Goal: Communication & Community: Share content

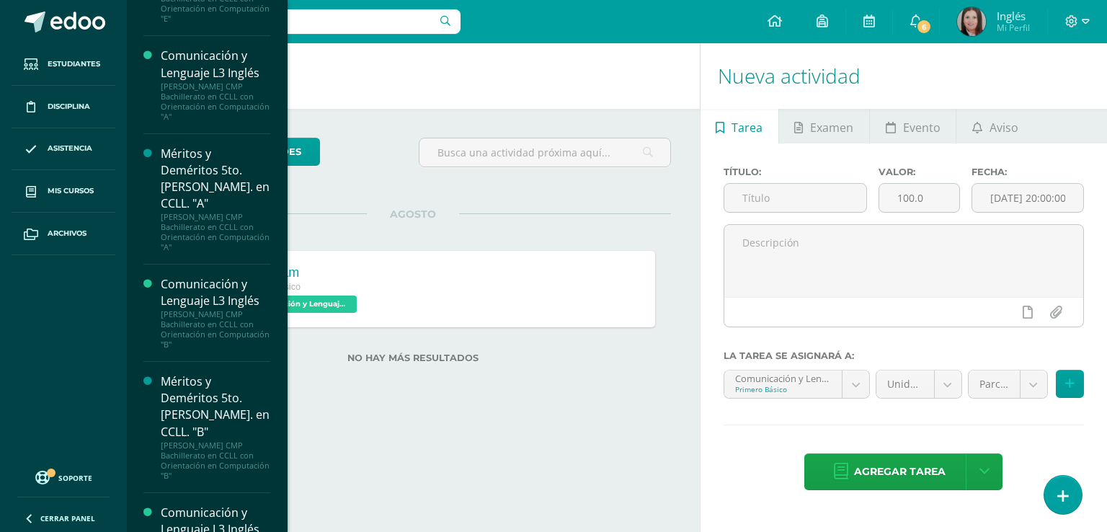
scroll to position [2807, 0]
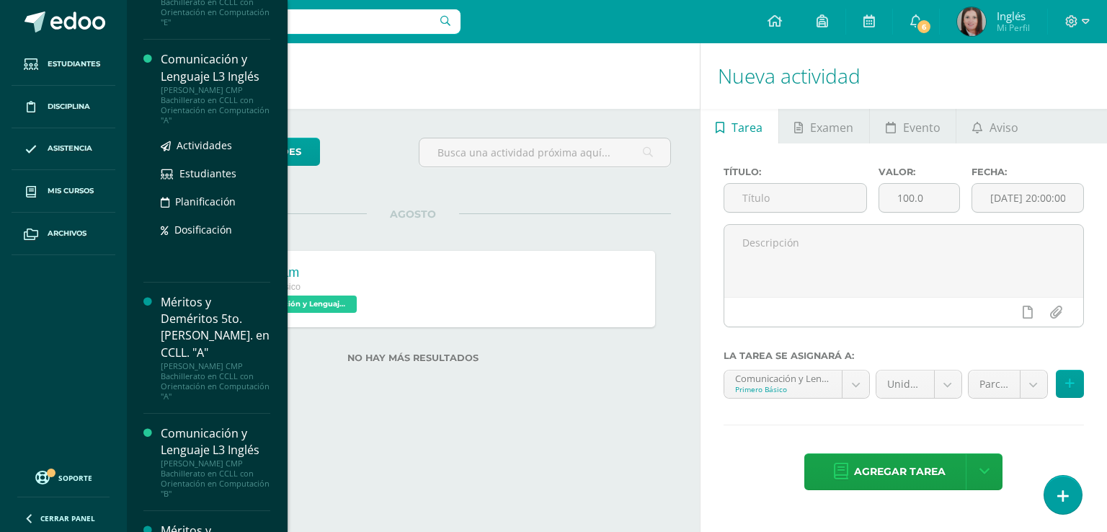
click at [201, 85] on div "[PERSON_NAME] CMP Bachillerato en CCLL con Orientación en Computación "A"" at bounding box center [216, 105] width 110 height 40
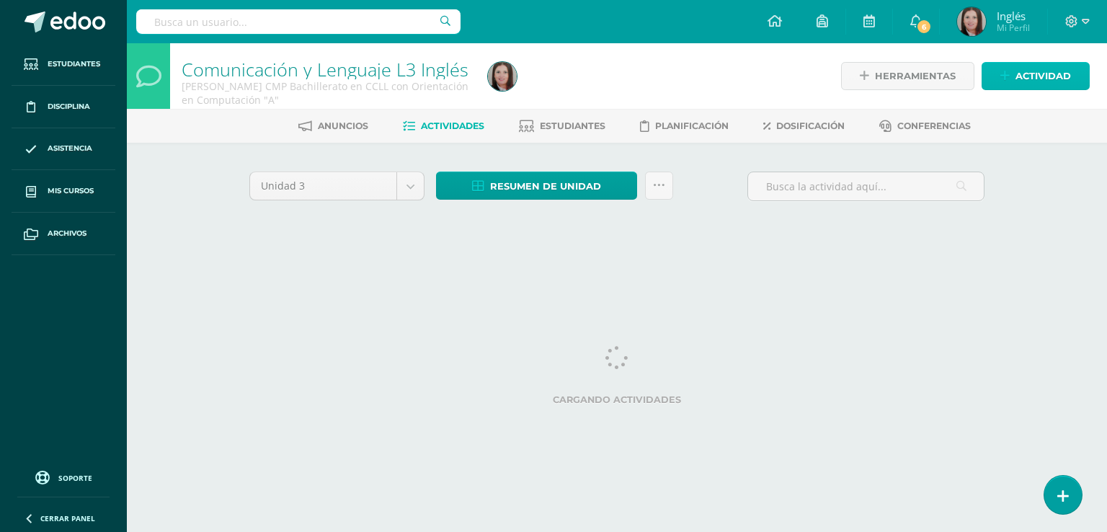
click at [1052, 77] on span "Actividad" at bounding box center [1042, 76] width 55 height 27
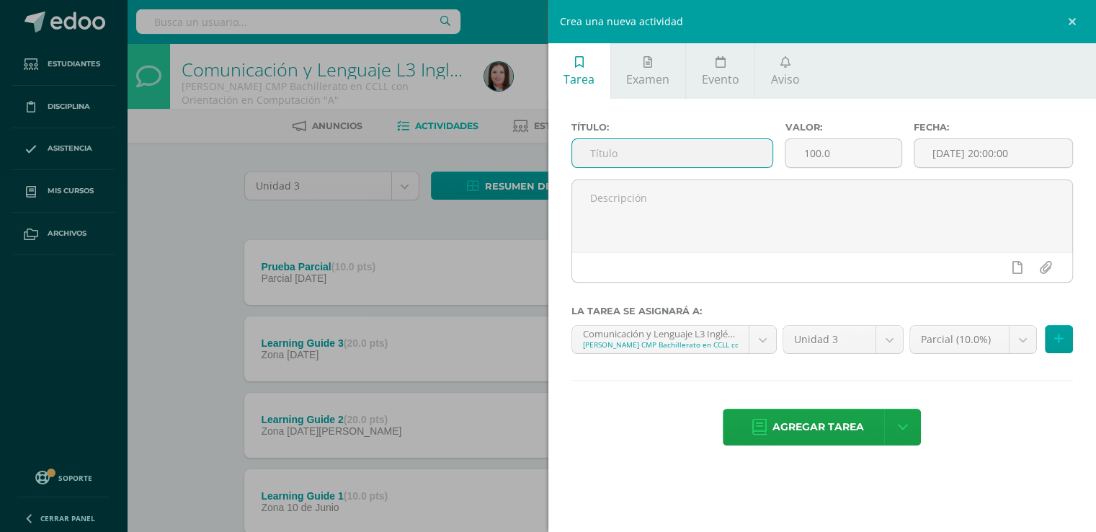
click at [602, 151] on input "text" at bounding box center [672, 153] width 201 height 28
type input "Topics to study for the e"
click at [785, 67] on icon at bounding box center [785, 62] width 10 height 12
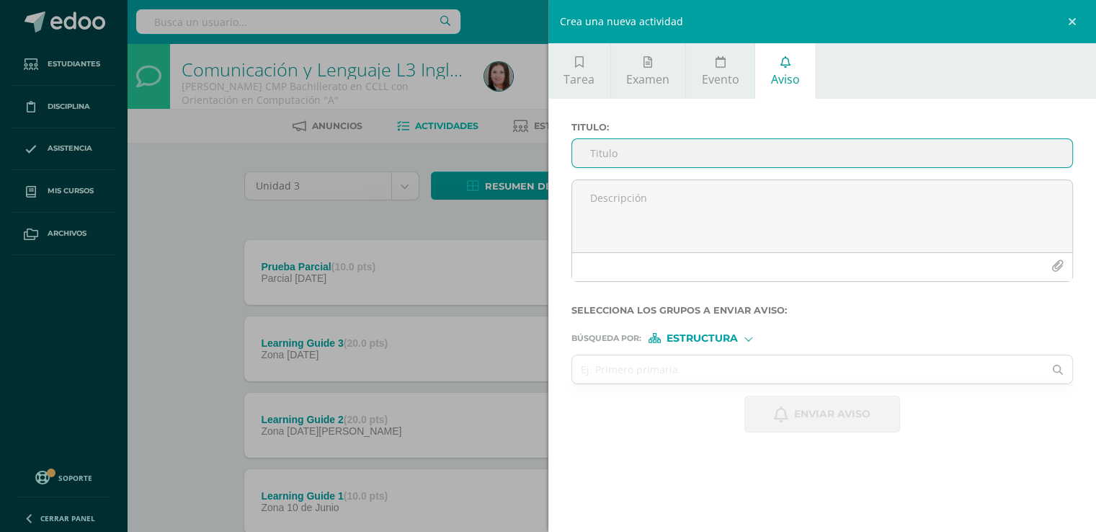
click at [673, 155] on input "Titulo :" at bounding box center [822, 153] width 501 height 28
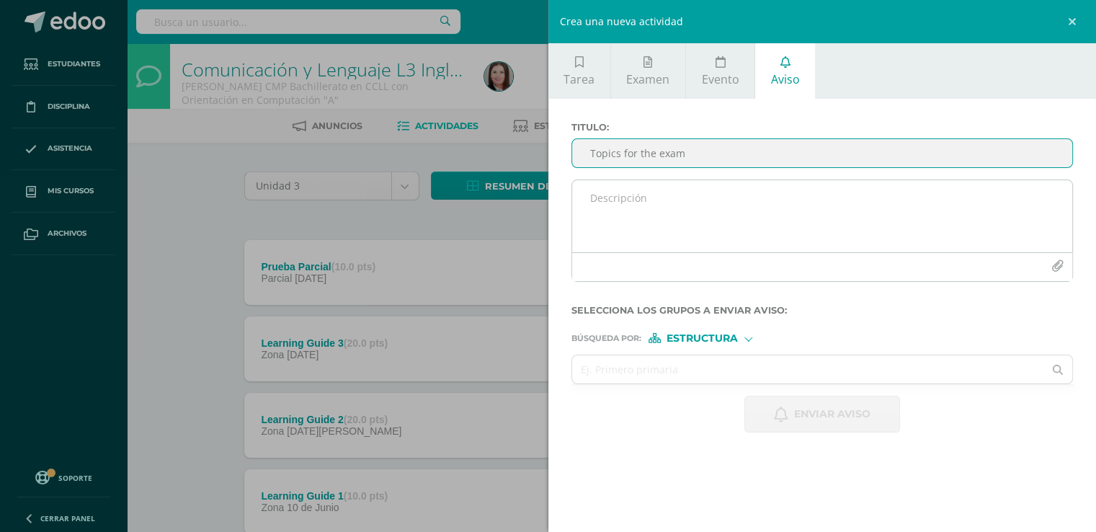
type input "Topics for the exam"
click at [1058, 266] on icon "button" at bounding box center [1057, 266] width 12 height 12
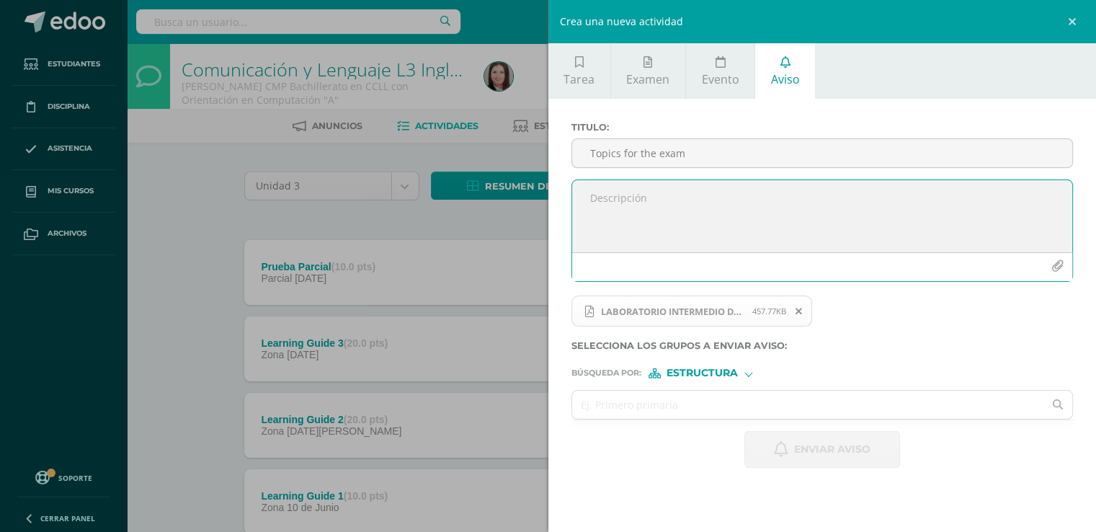
click at [749, 375] on div "Estructura" at bounding box center [702, 373] width 108 height 10
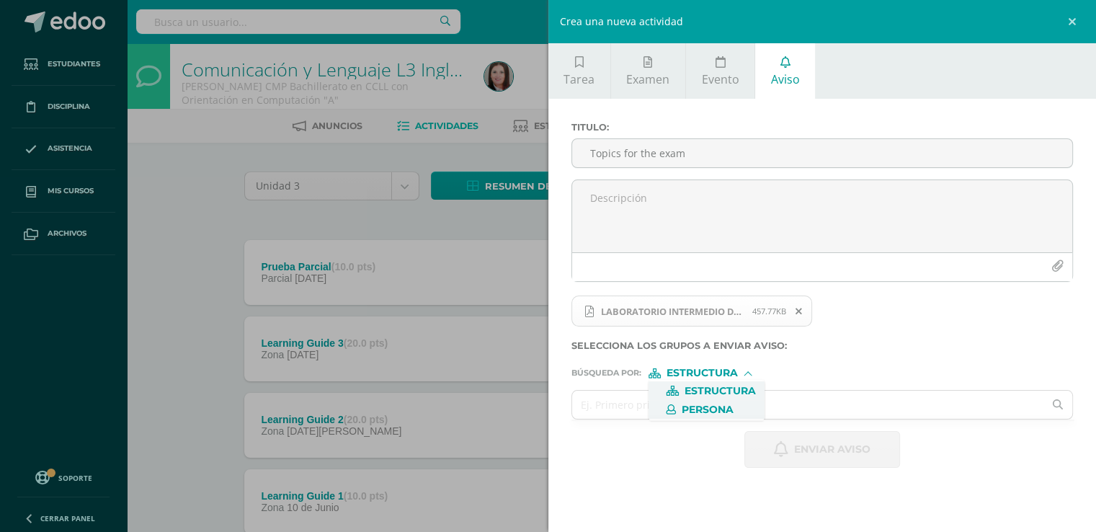
click at [727, 406] on span "Persona" at bounding box center [708, 410] width 52 height 8
click at [687, 402] on input "text" at bounding box center [808, 404] width 472 height 28
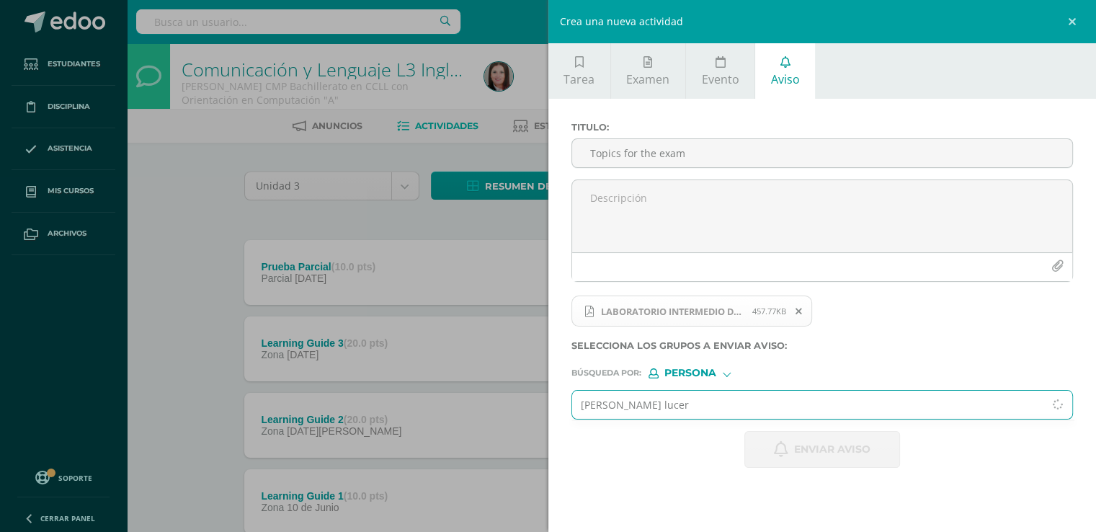
type input "[PERSON_NAME]"
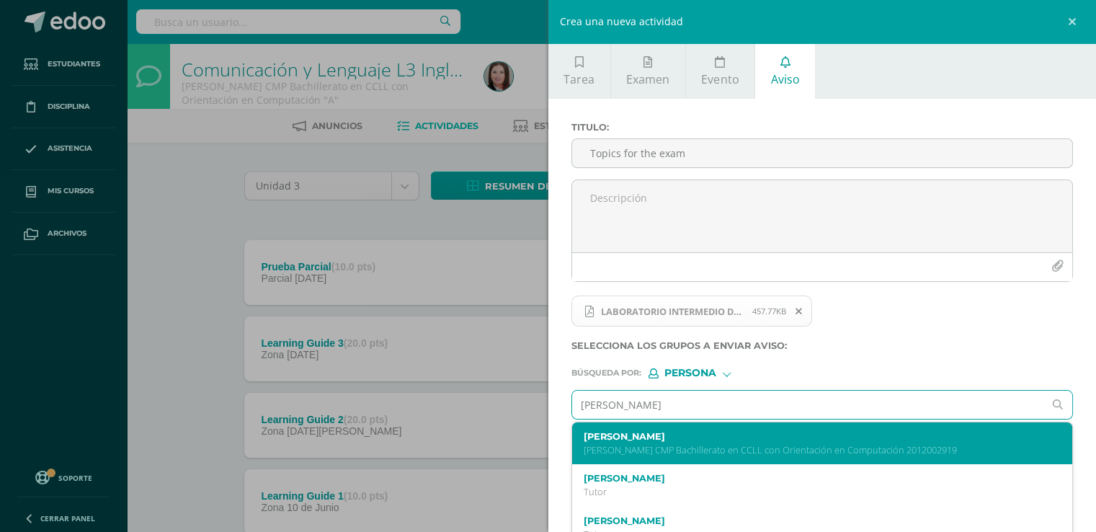
click at [679, 434] on label "[PERSON_NAME]" at bounding box center [812, 436] width 456 height 11
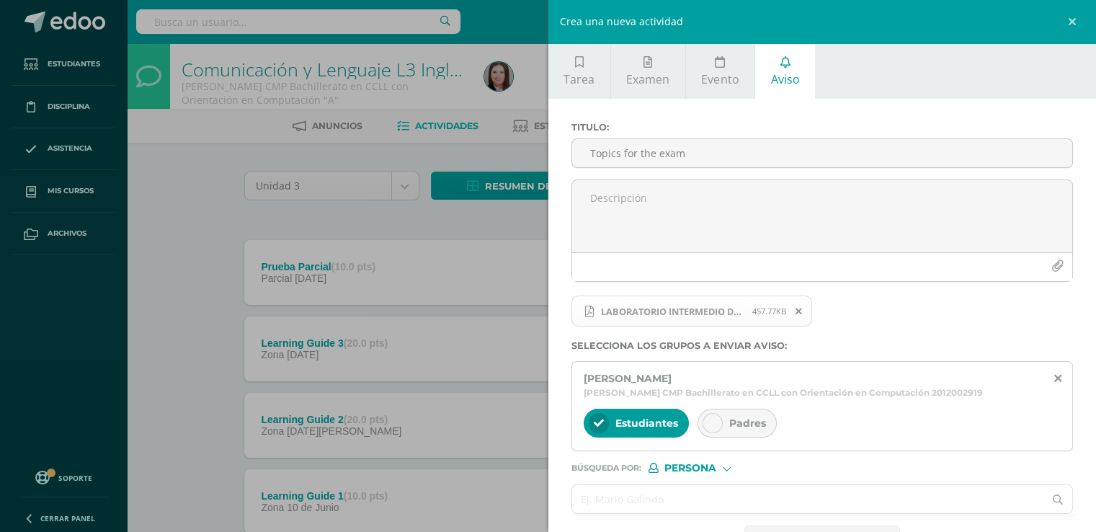
click at [661, 493] on input "text" at bounding box center [808, 499] width 472 height 28
type input "ticas"
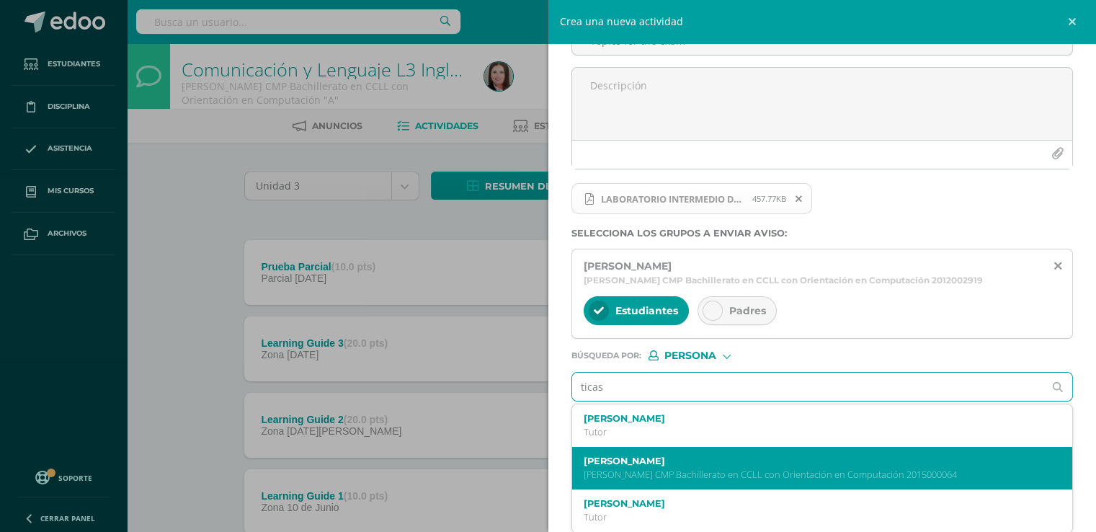
click at [662, 465] on div "[PERSON_NAME] [PERSON_NAME] CMP Bachillerato en CCLL con Orientación en Computa…" at bounding box center [812, 467] width 456 height 25
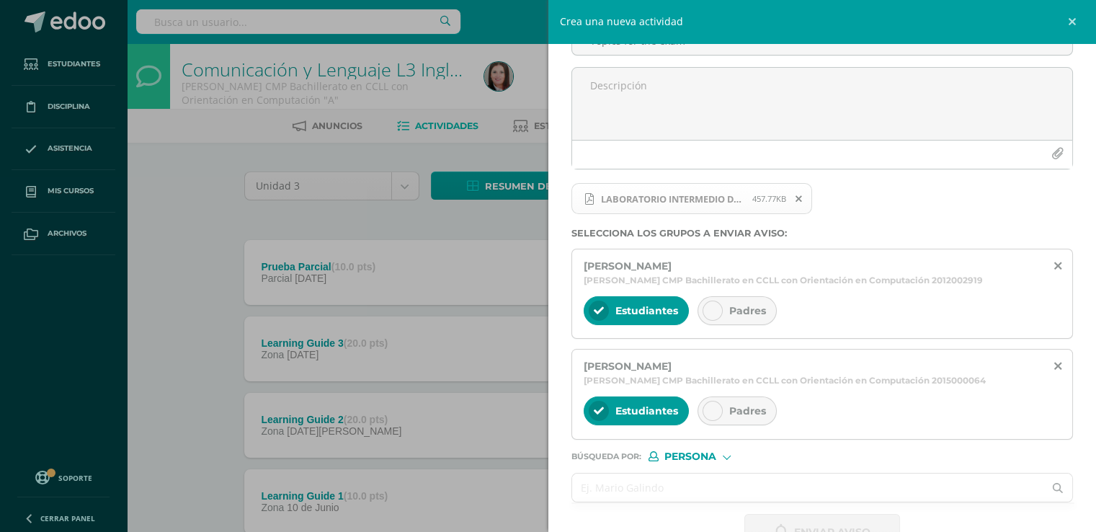
click at [646, 484] on input "text" at bounding box center [808, 487] width 472 height 28
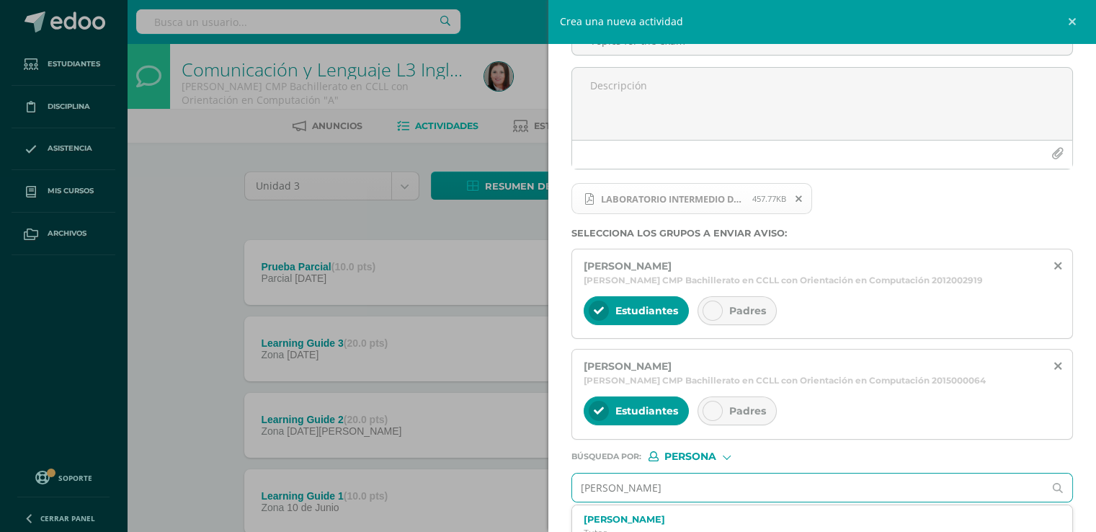
type input "[PERSON_NAME]"
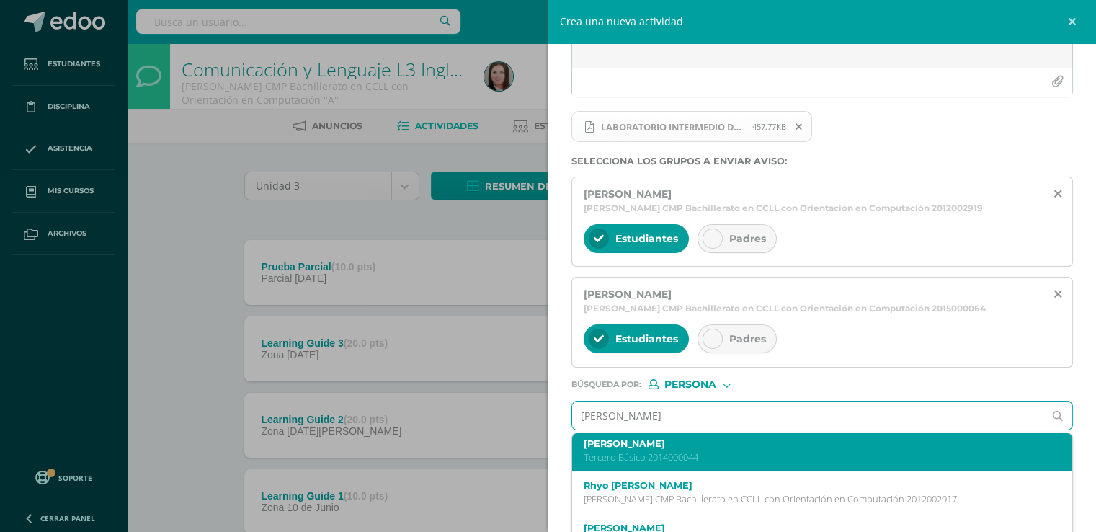
scroll to position [72, 0]
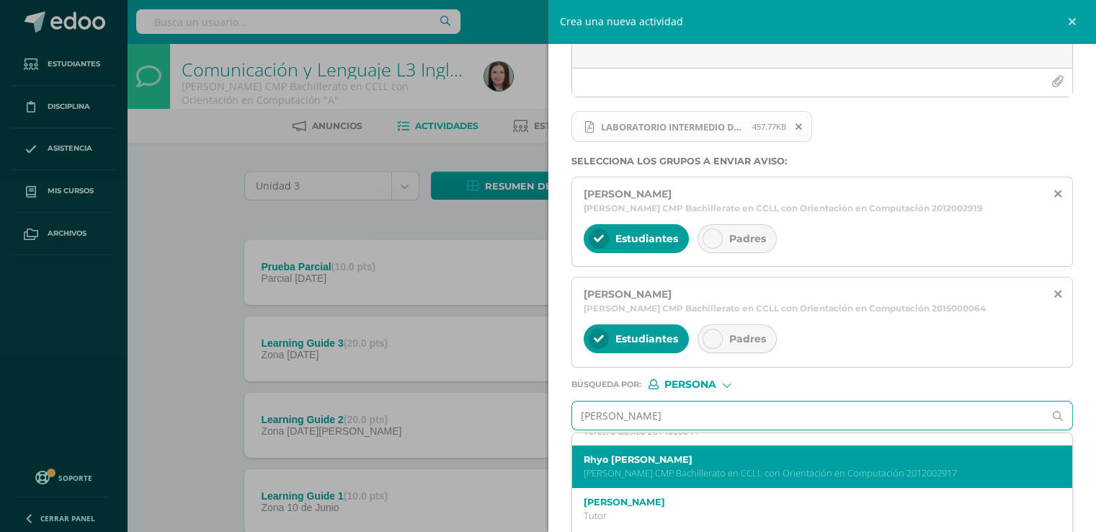
click at [663, 471] on p "[PERSON_NAME] CMP Bachillerato en CCLL con Orientación en Computación 2012002917" at bounding box center [812, 473] width 456 height 12
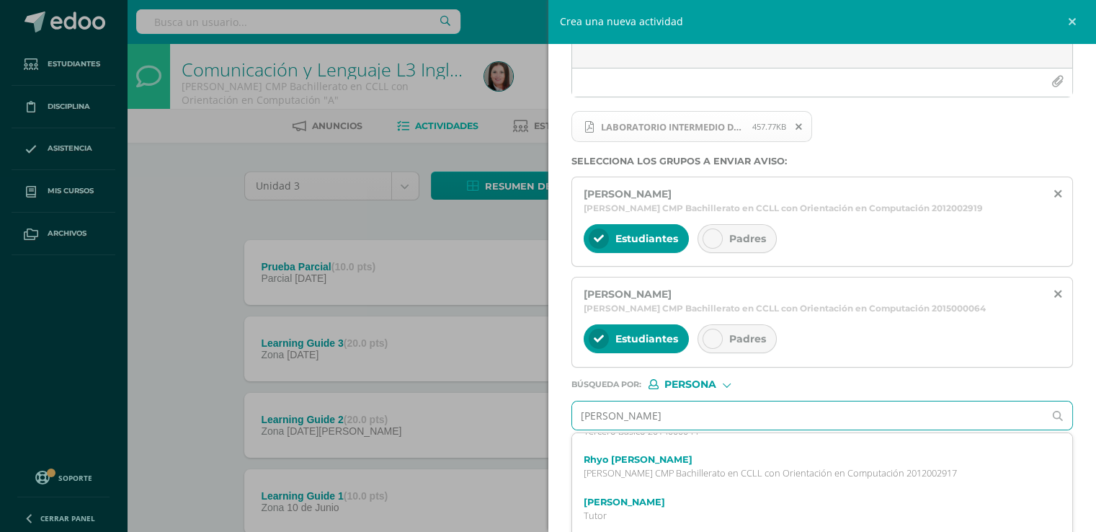
scroll to position [0, 0]
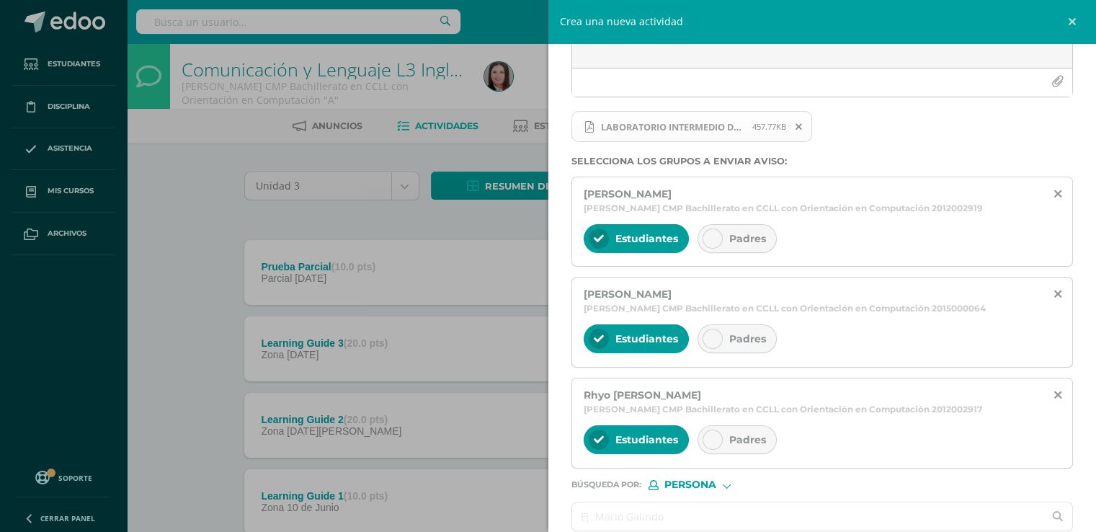
click at [623, 516] on input "text" at bounding box center [808, 516] width 472 height 28
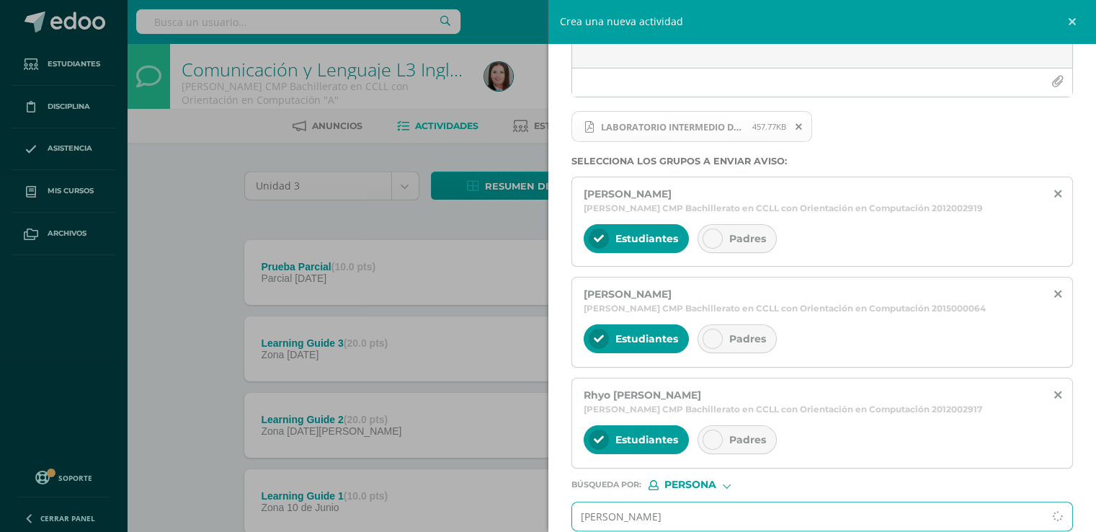
type input "[PERSON_NAME]"
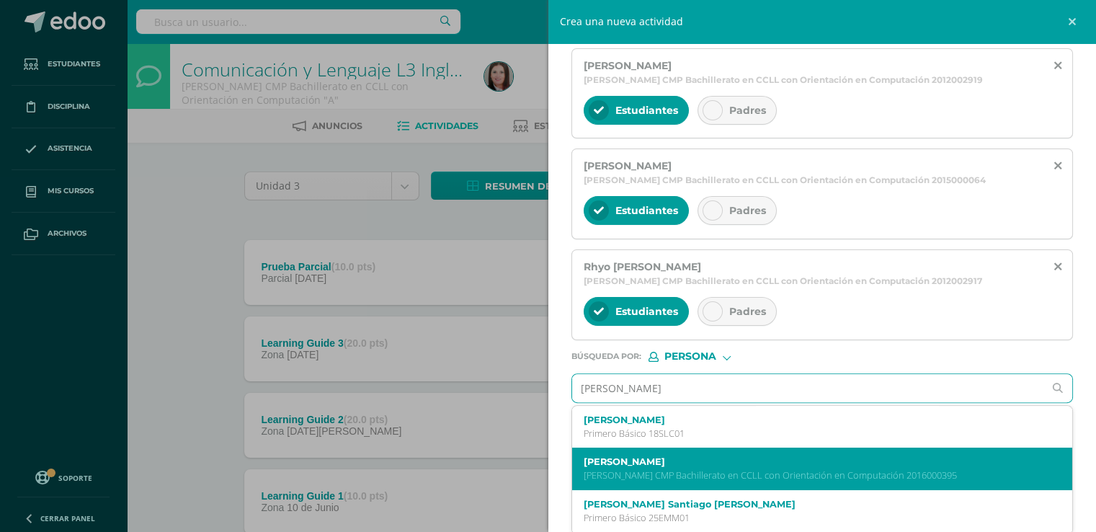
click at [660, 472] on p "[PERSON_NAME] CMP Bachillerato en CCLL con Orientación en Computación 2016000395" at bounding box center [812, 475] width 456 height 12
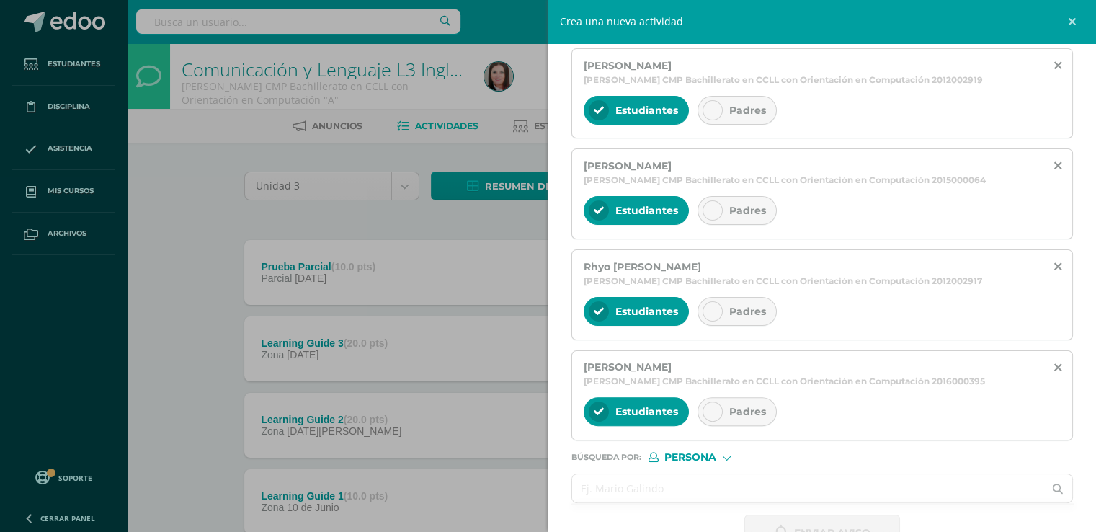
scroll to position [352, 0]
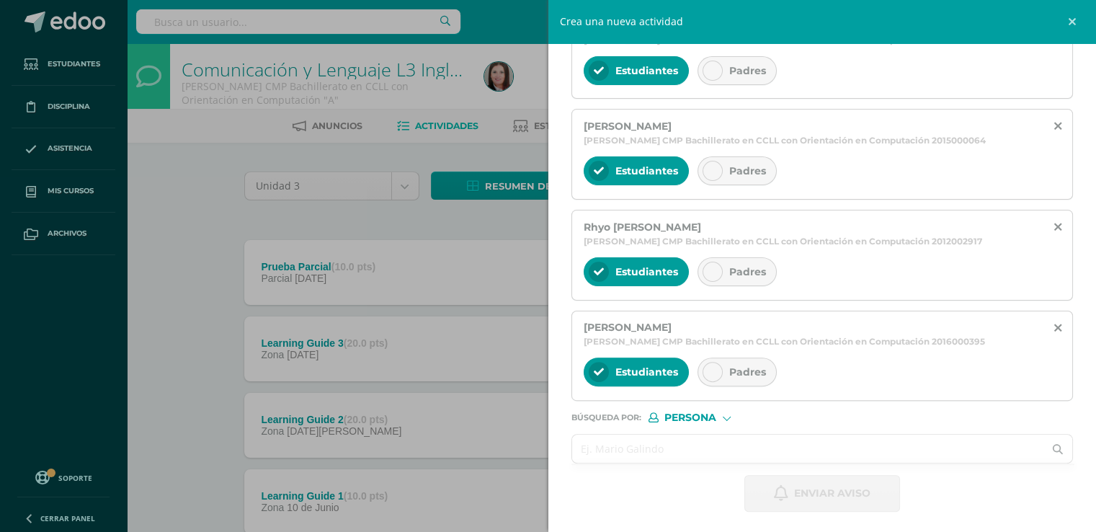
click at [670, 454] on input "text" at bounding box center [808, 448] width 472 height 28
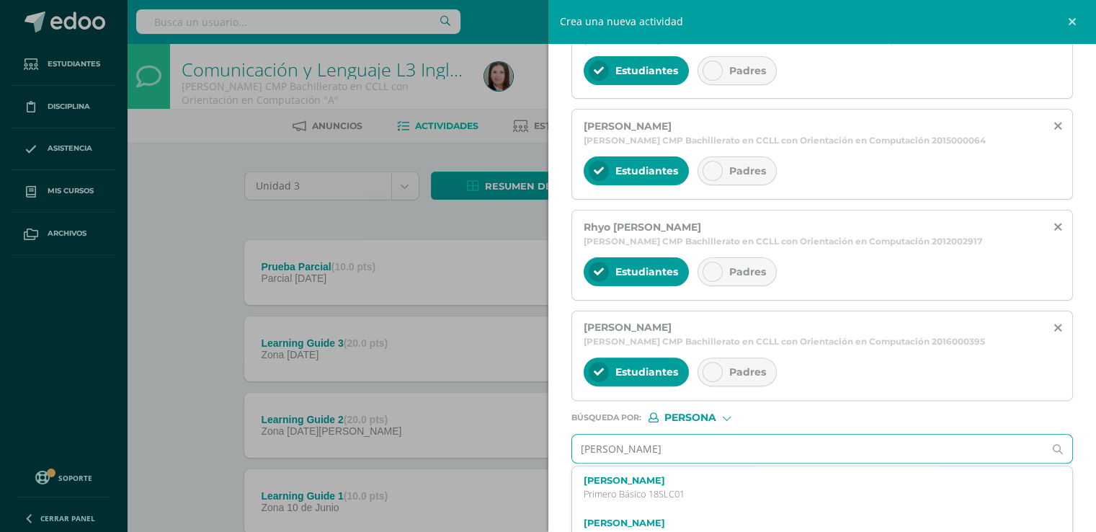
type input "[PERSON_NAME]"
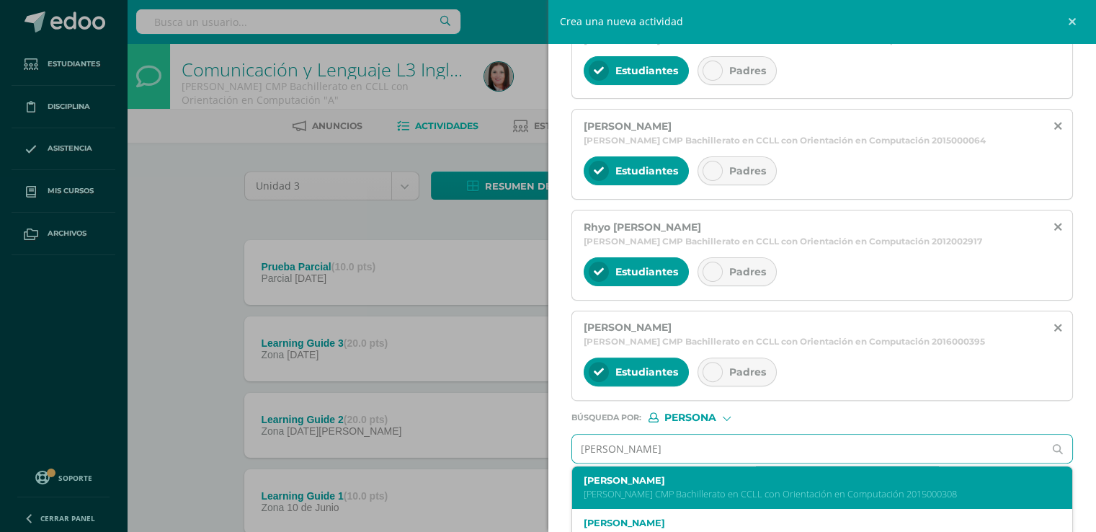
click at [677, 479] on label "[PERSON_NAME]" at bounding box center [812, 480] width 456 height 11
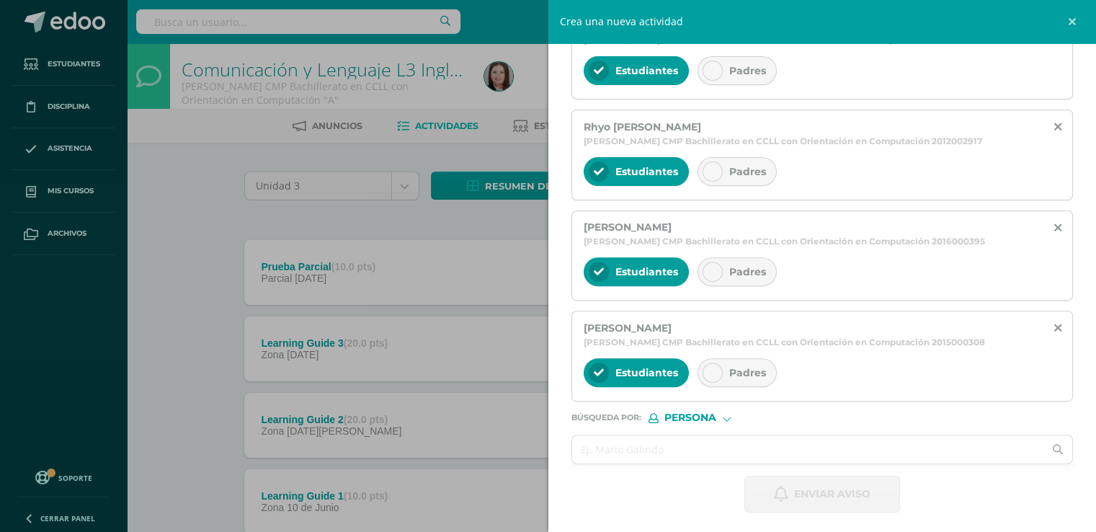
scroll to position [452, 0]
click at [627, 445] on input "text" at bounding box center [808, 449] width 472 height 28
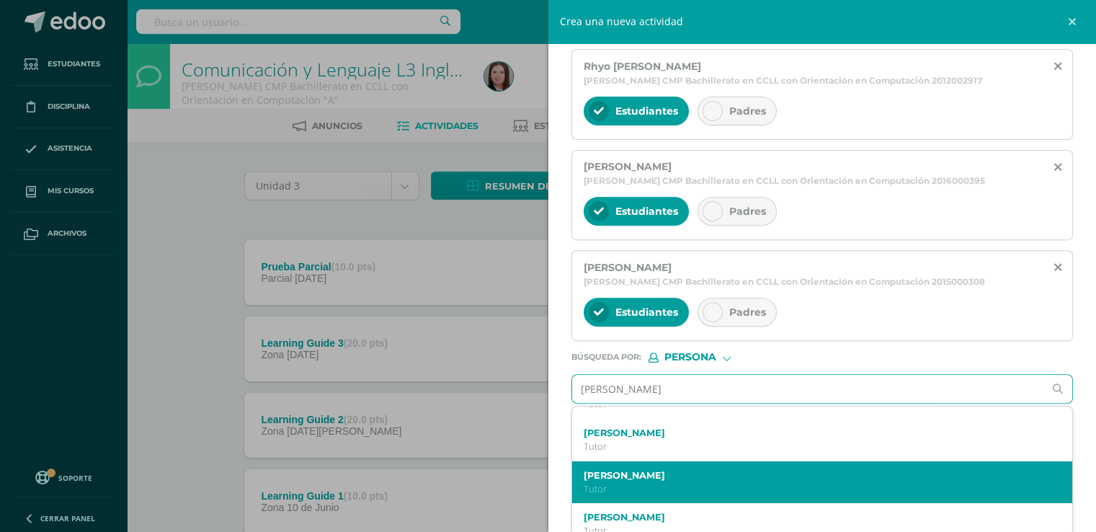
scroll to position [216, 0]
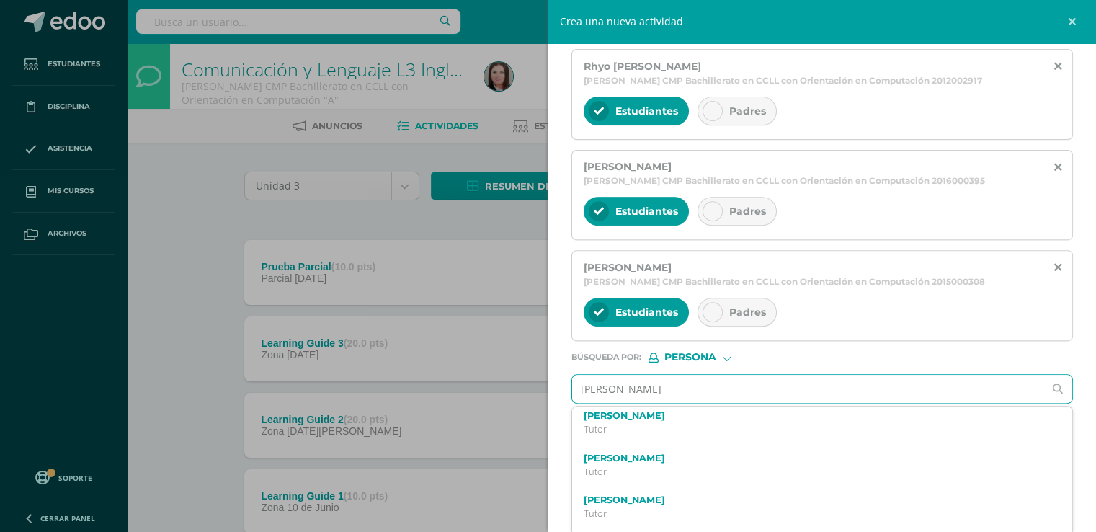
click at [661, 384] on input "[PERSON_NAME]" at bounding box center [808, 389] width 472 height 28
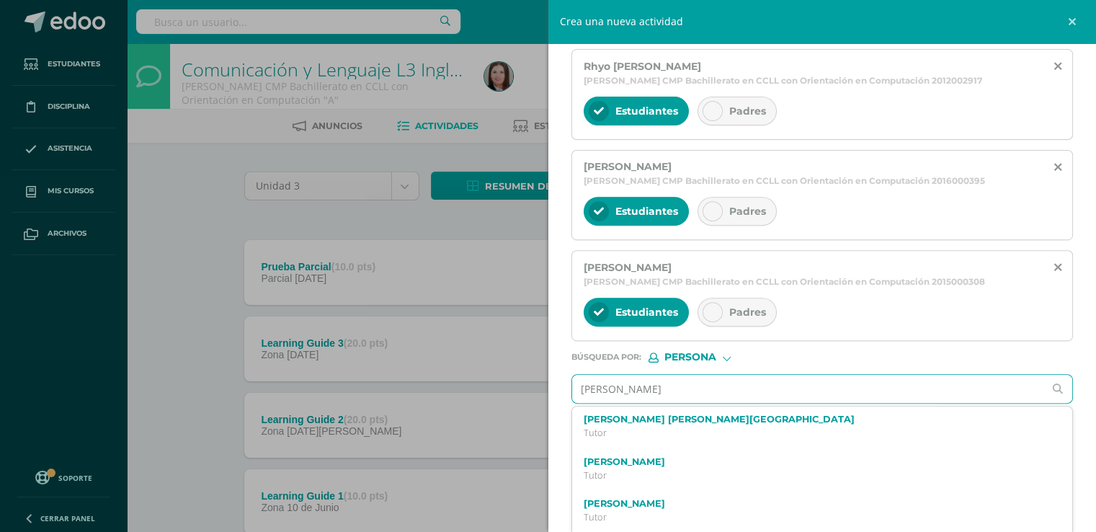
type input "[PERSON_NAME]"
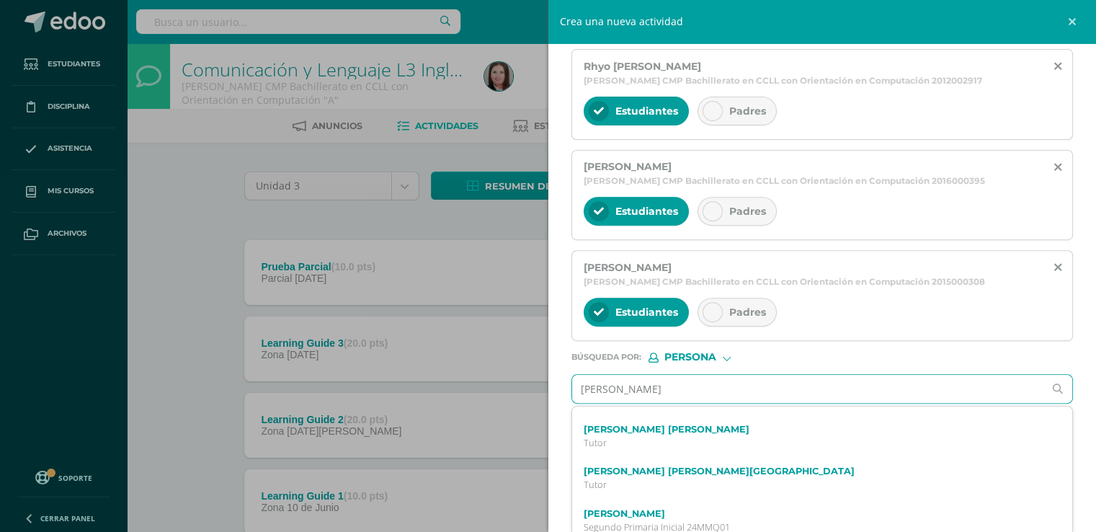
scroll to position [0, 0]
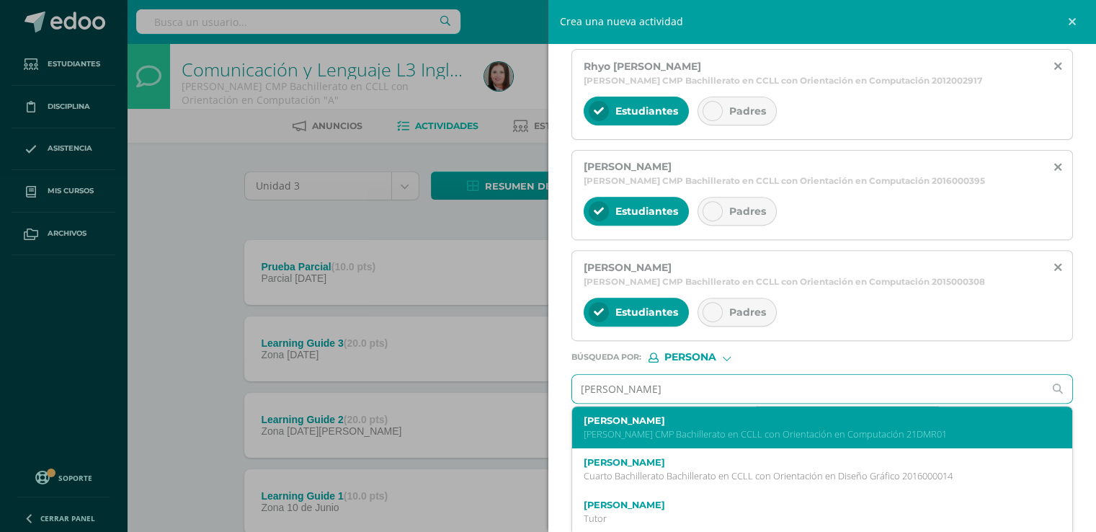
click at [658, 415] on label "[PERSON_NAME]" at bounding box center [812, 420] width 456 height 11
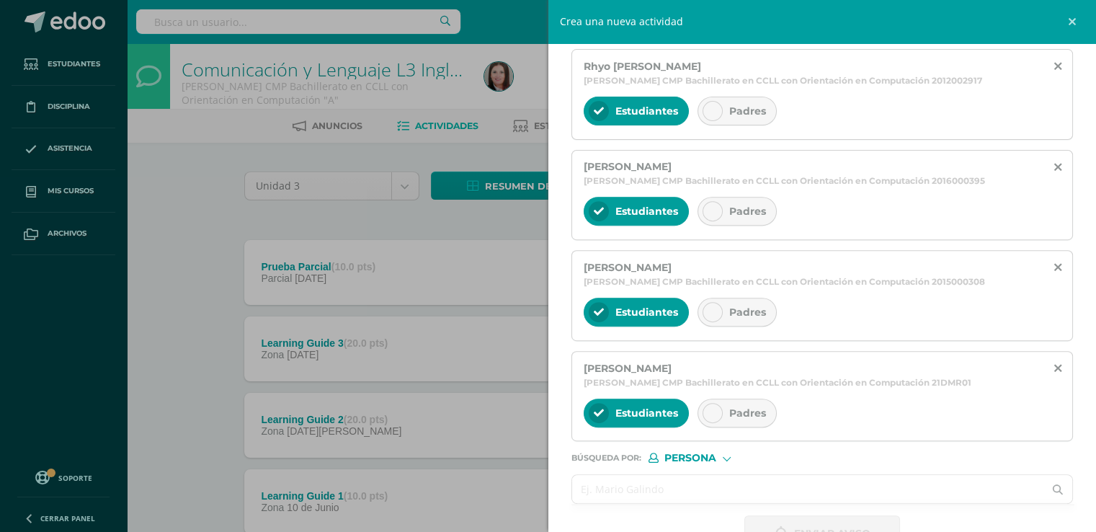
click at [645, 475] on input "text" at bounding box center [808, 489] width 472 height 28
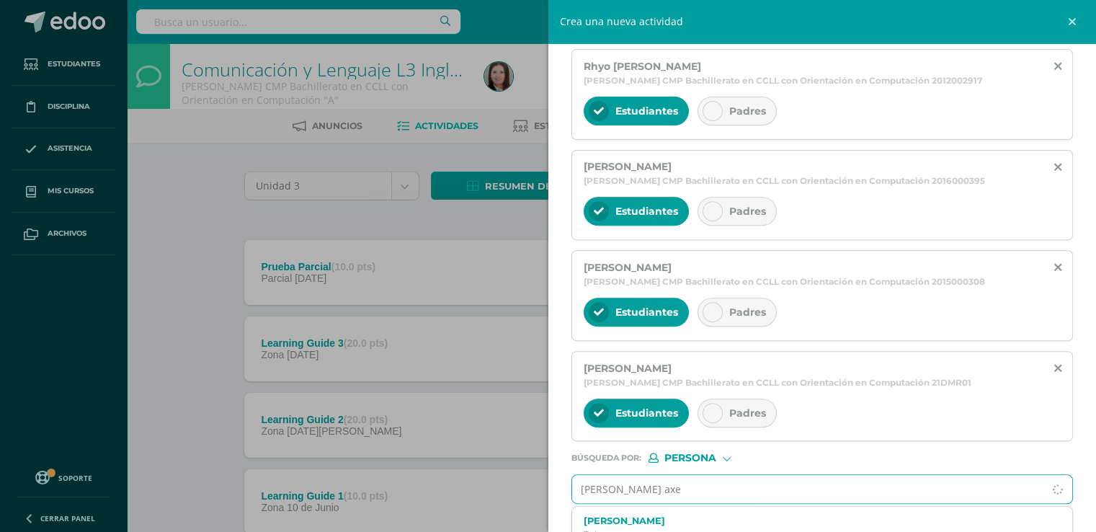
type input "[PERSON_NAME]"
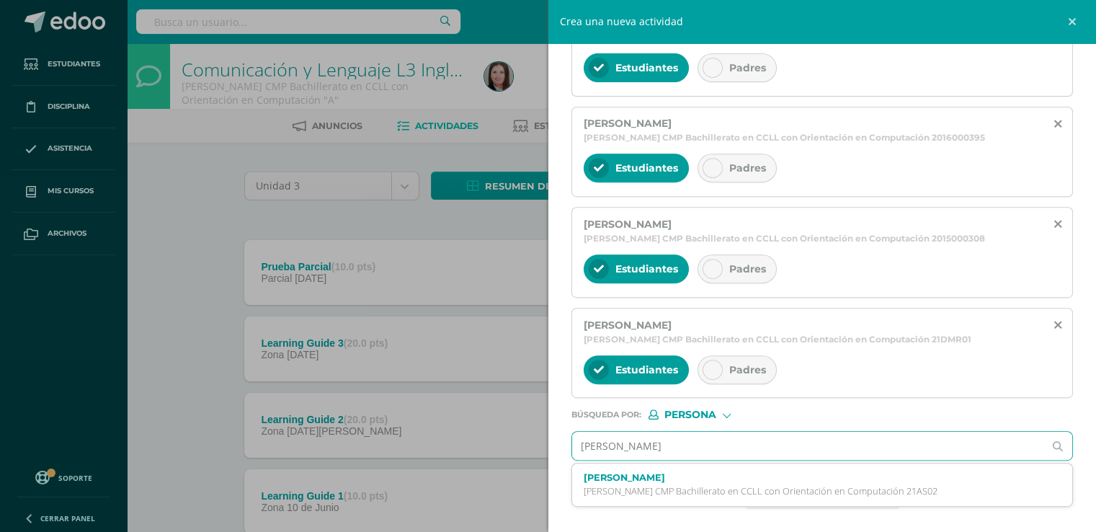
scroll to position [553, 0]
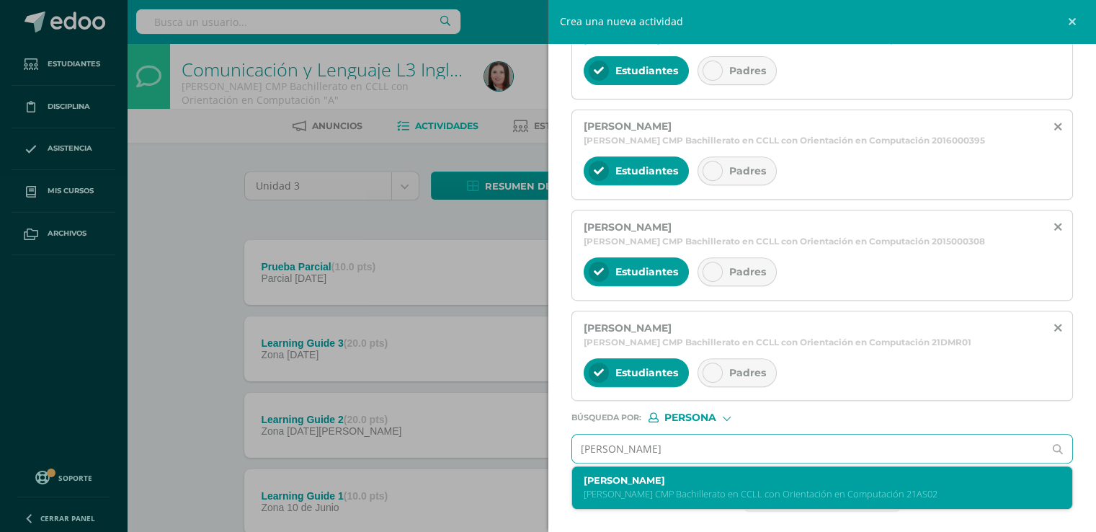
click at [653, 482] on label "[PERSON_NAME]" at bounding box center [812, 480] width 456 height 11
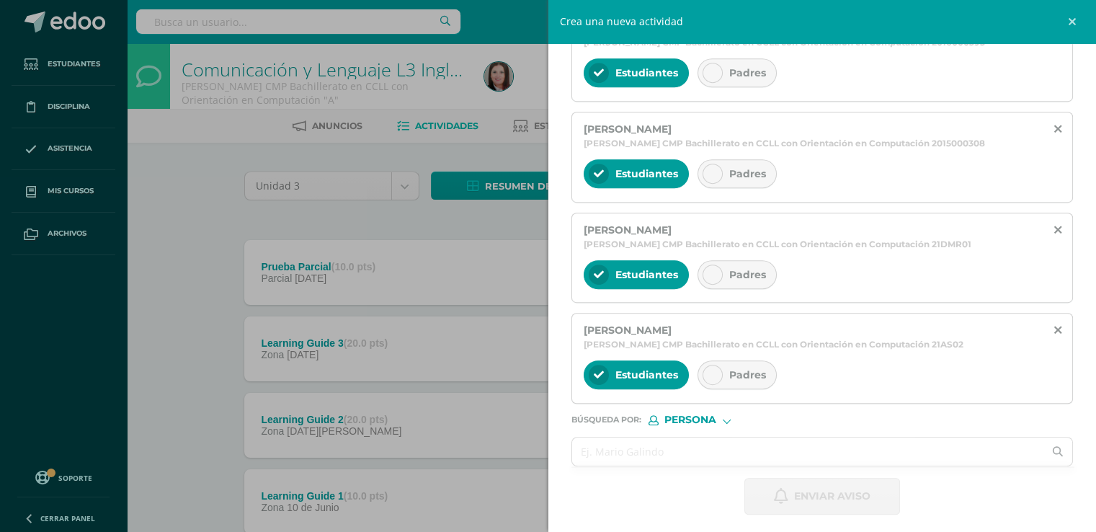
scroll to position [653, 0]
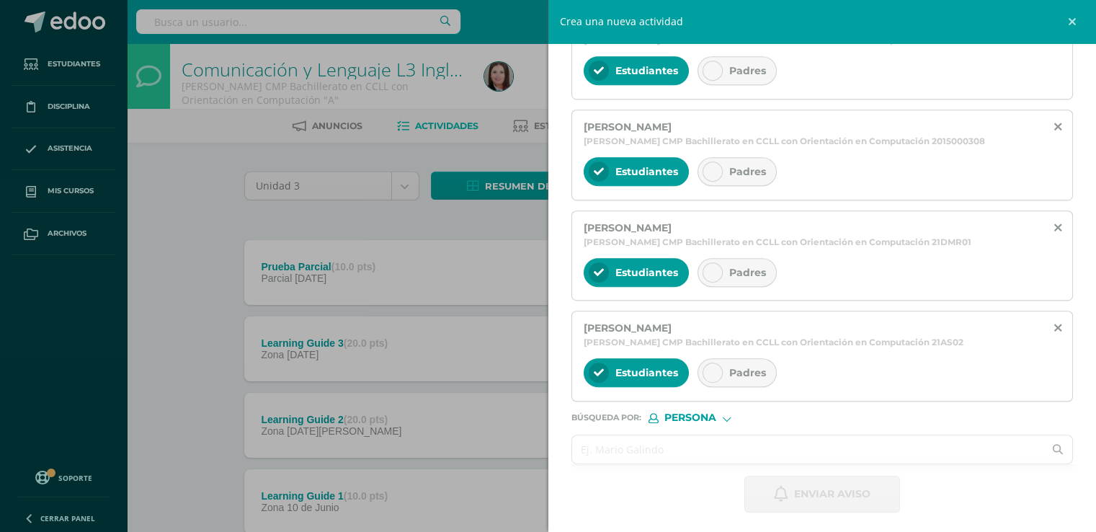
click at [657, 448] on input "text" at bounding box center [808, 449] width 472 height 28
type input "a"
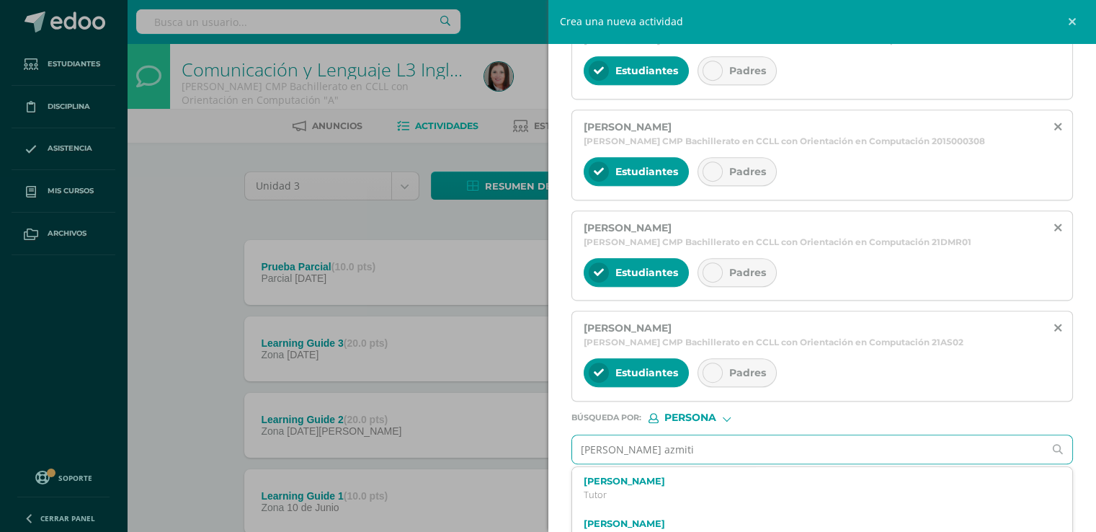
type input "[PERSON_NAME] [PERSON_NAME]"
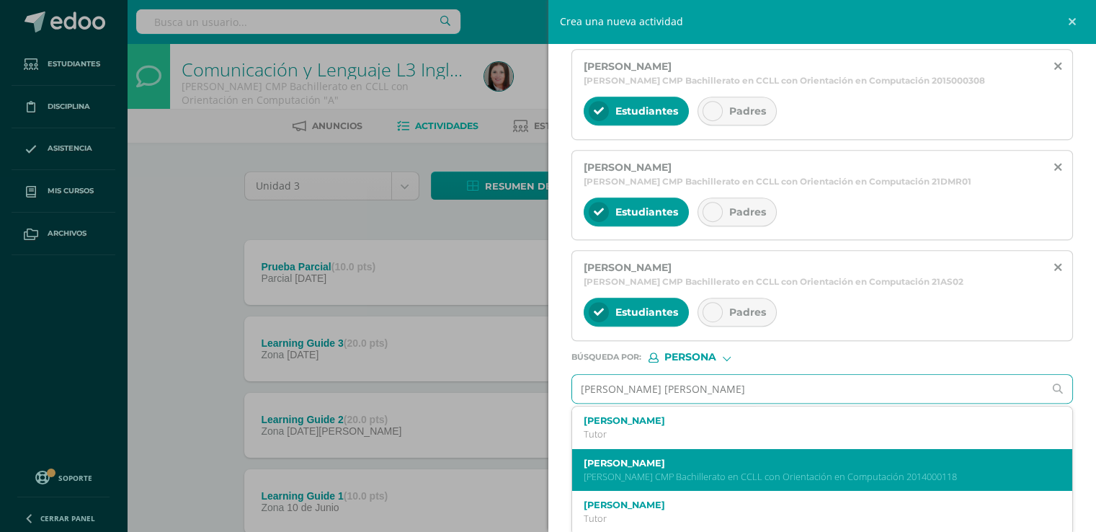
click at [651, 470] on p "[PERSON_NAME] CMP Bachillerato en CCLL con Orientación en Computación 2014000118" at bounding box center [812, 476] width 456 height 12
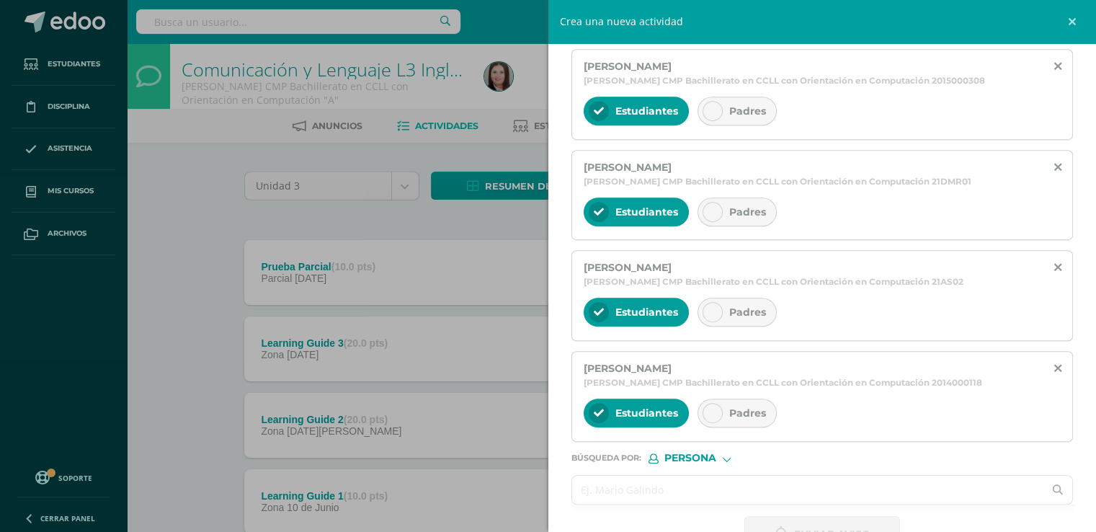
click at [627, 482] on input "text" at bounding box center [808, 489] width 472 height 28
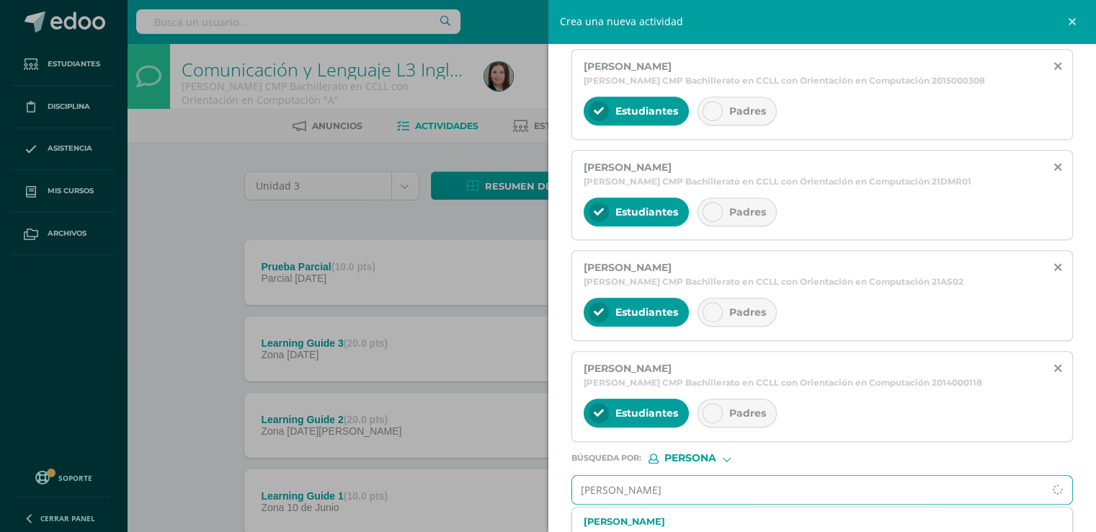
type input "[PERSON_NAME]"
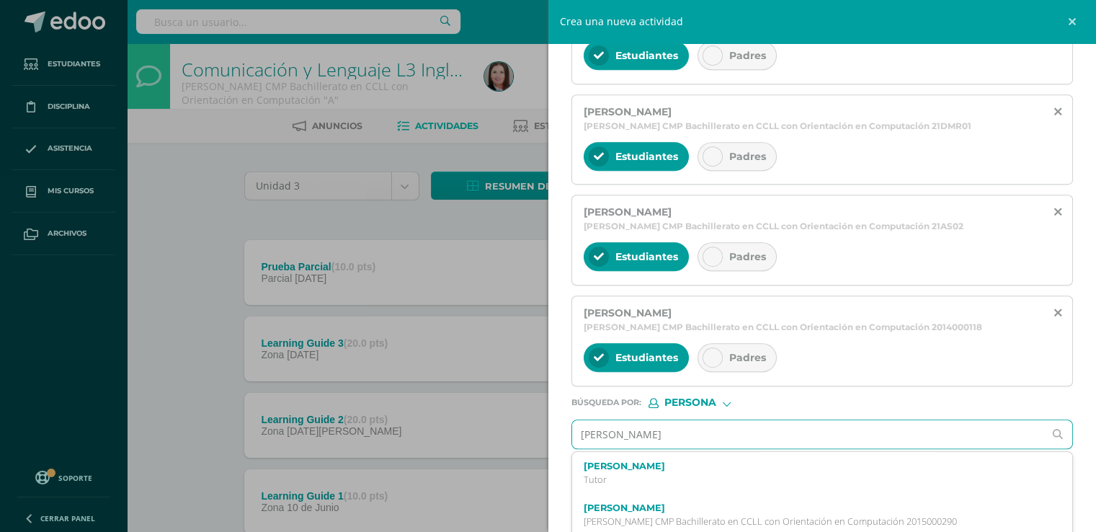
scroll to position [786, 0]
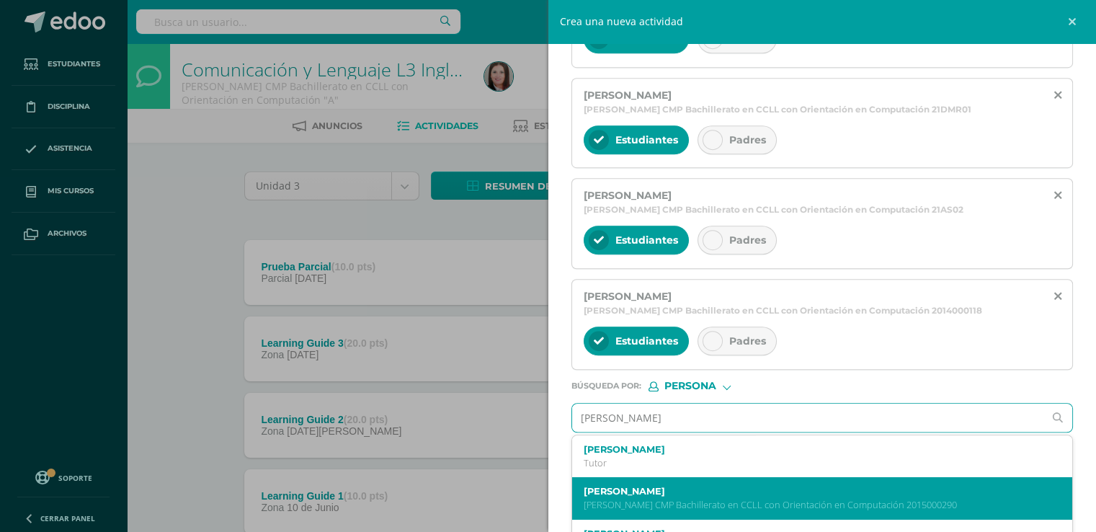
click at [671, 488] on label "[PERSON_NAME]" at bounding box center [812, 491] width 456 height 11
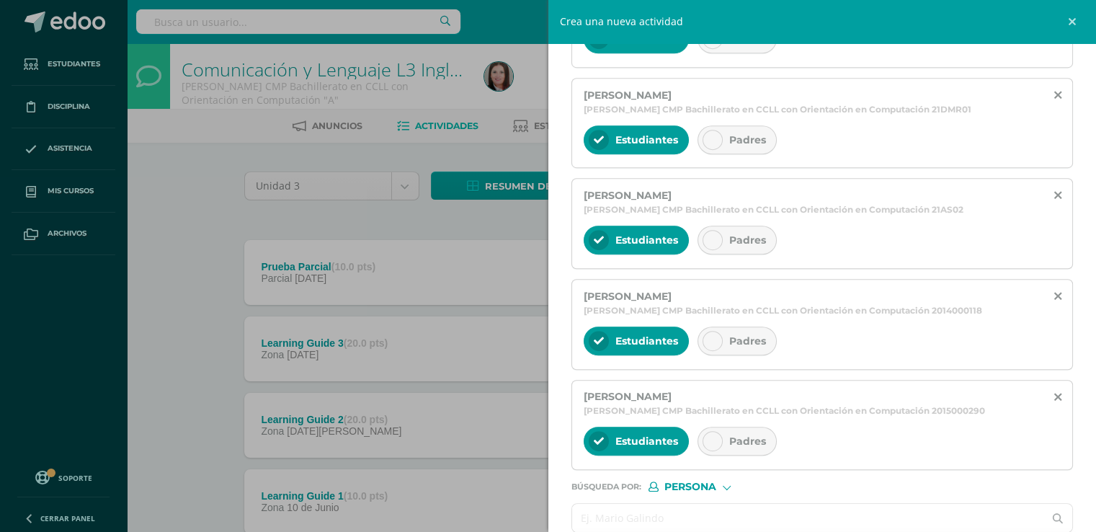
click at [651, 506] on input "text" at bounding box center [808, 518] width 472 height 28
type input "[PERSON_NAME]"
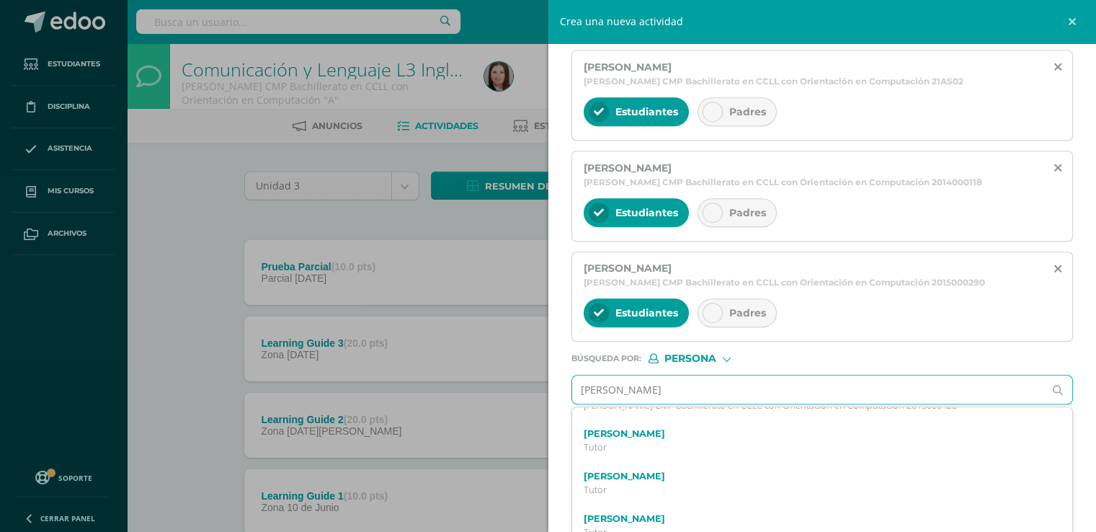
scroll to position [0, 0]
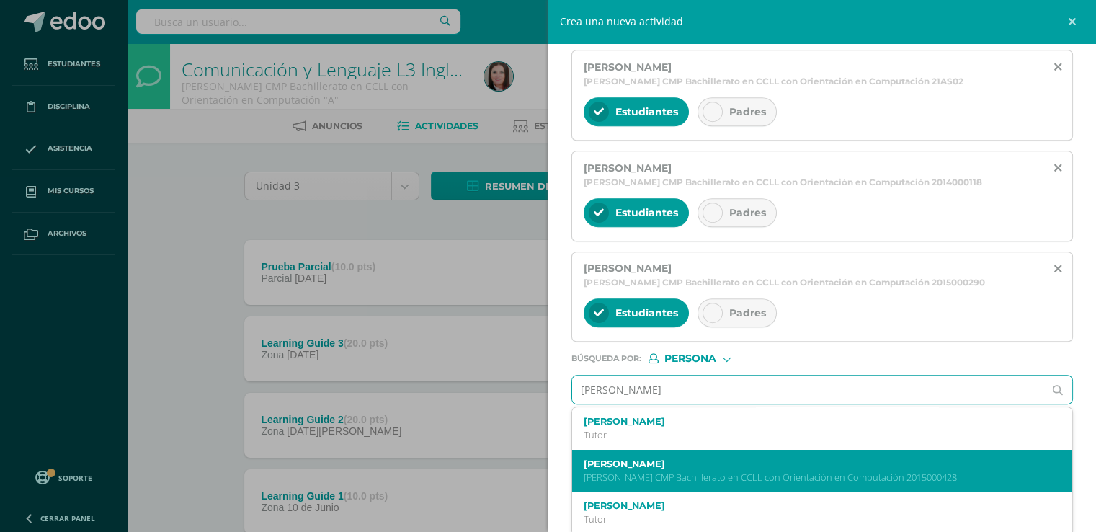
click at [670, 478] on p "[PERSON_NAME] CMP Bachillerato en CCLL con Orientación en Computación 2015000428" at bounding box center [812, 477] width 456 height 12
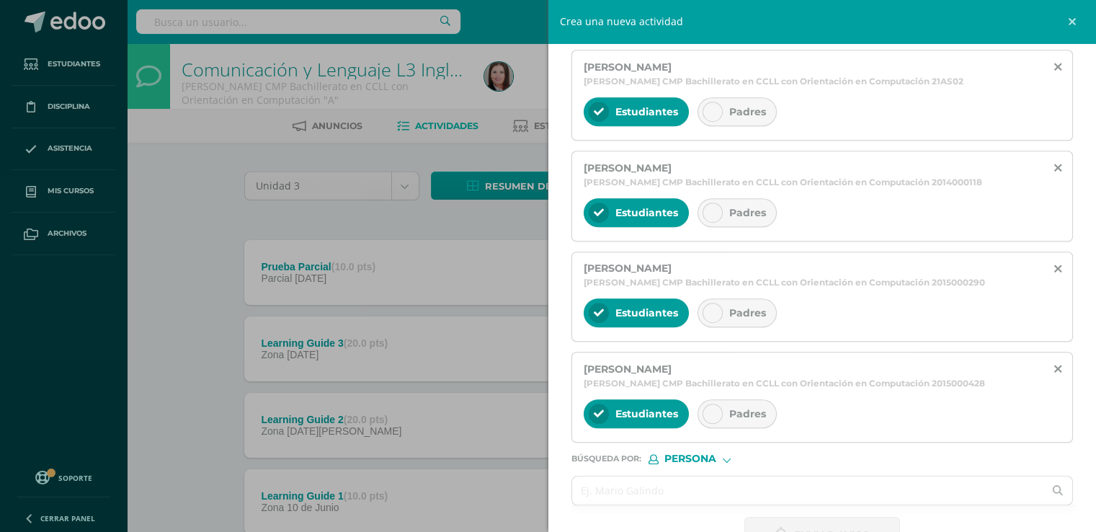
click at [667, 491] on input "text" at bounding box center [808, 490] width 472 height 28
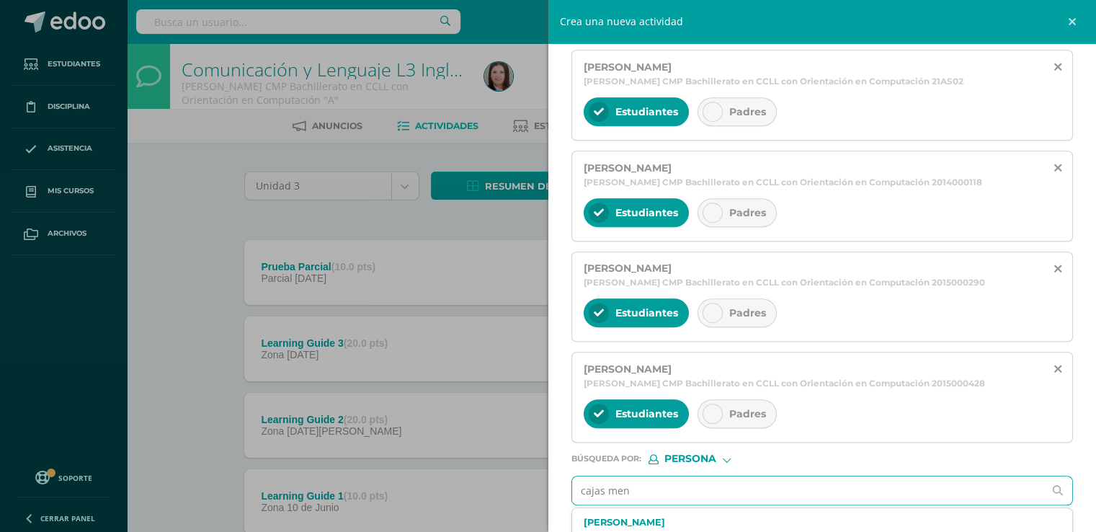
type input "cajas mena"
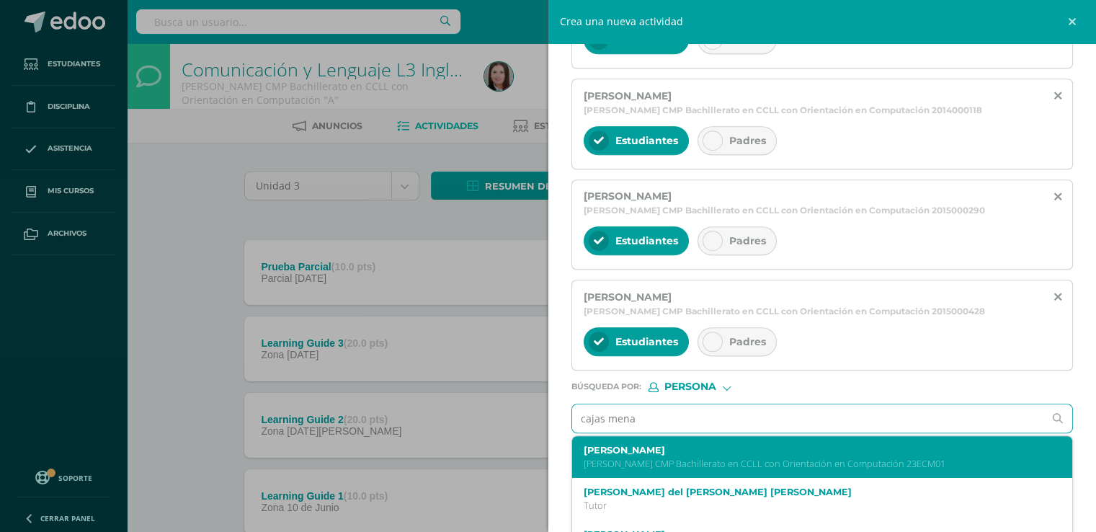
click at [689, 450] on label "[PERSON_NAME]" at bounding box center [812, 450] width 456 height 11
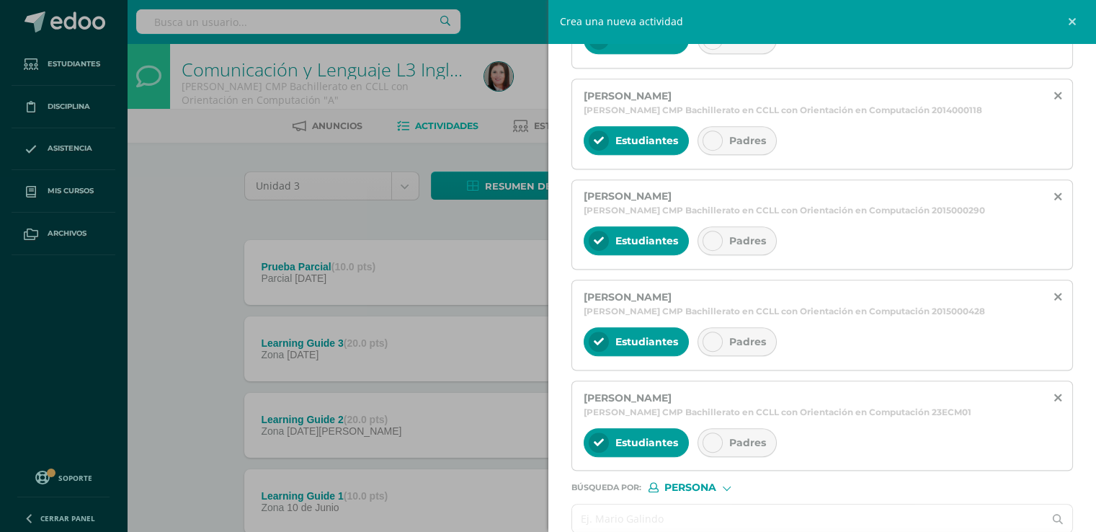
click at [658, 512] on input "text" at bounding box center [808, 518] width 472 height 28
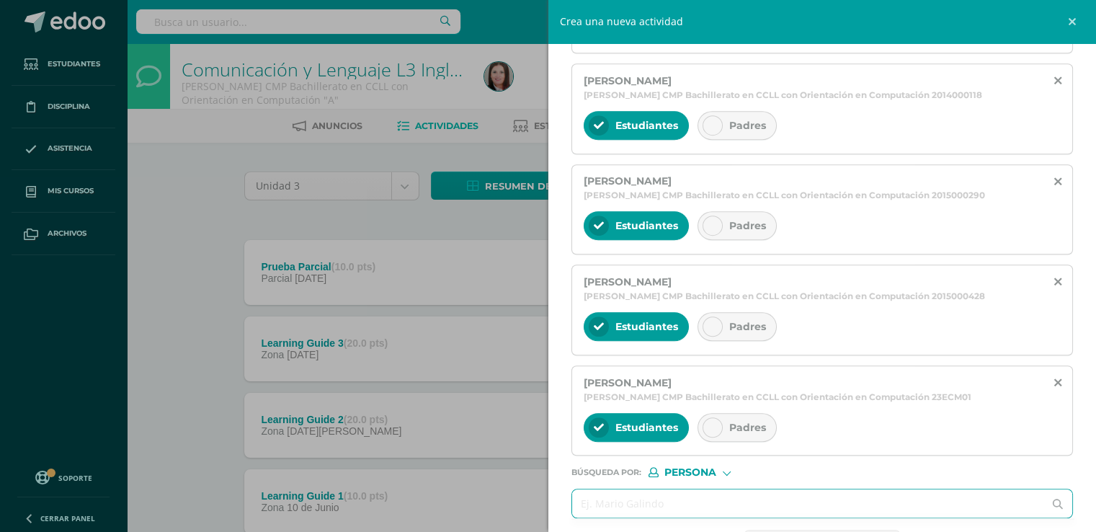
scroll to position [1055, 0]
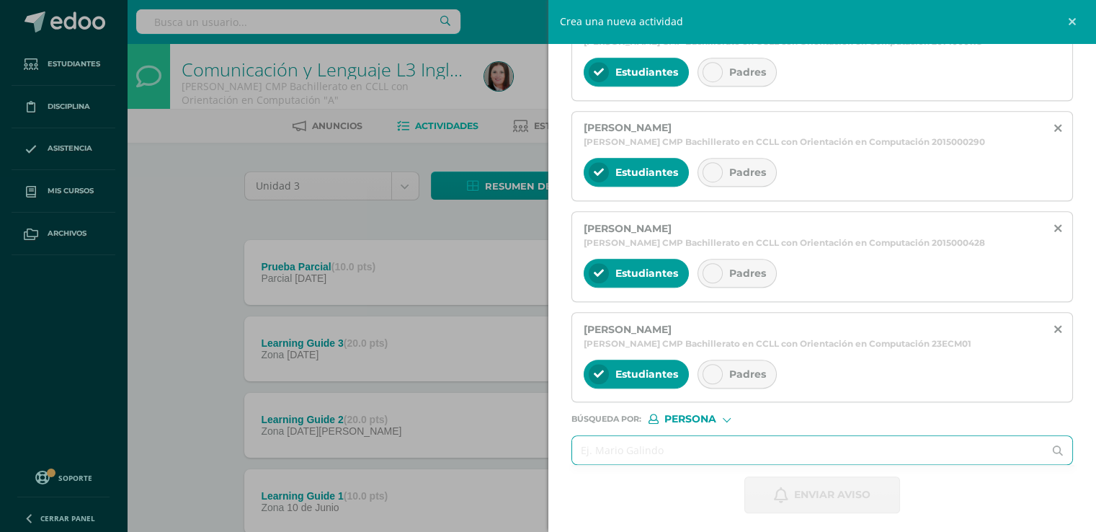
click at [728, 465] on ul at bounding box center [823, 465] width 504 height 1
click at [728, 450] on input "text" at bounding box center [808, 450] width 472 height 28
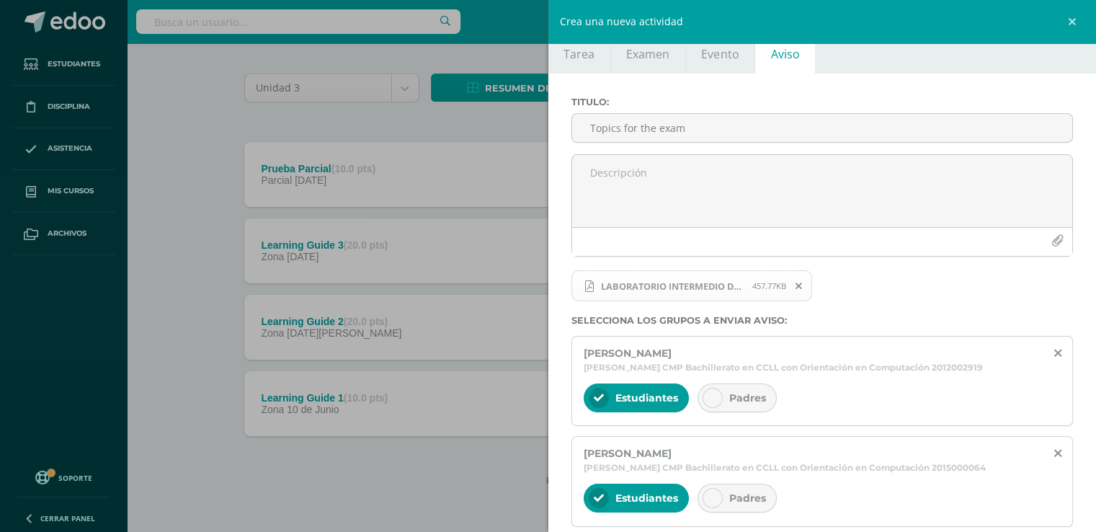
scroll to position [0, 0]
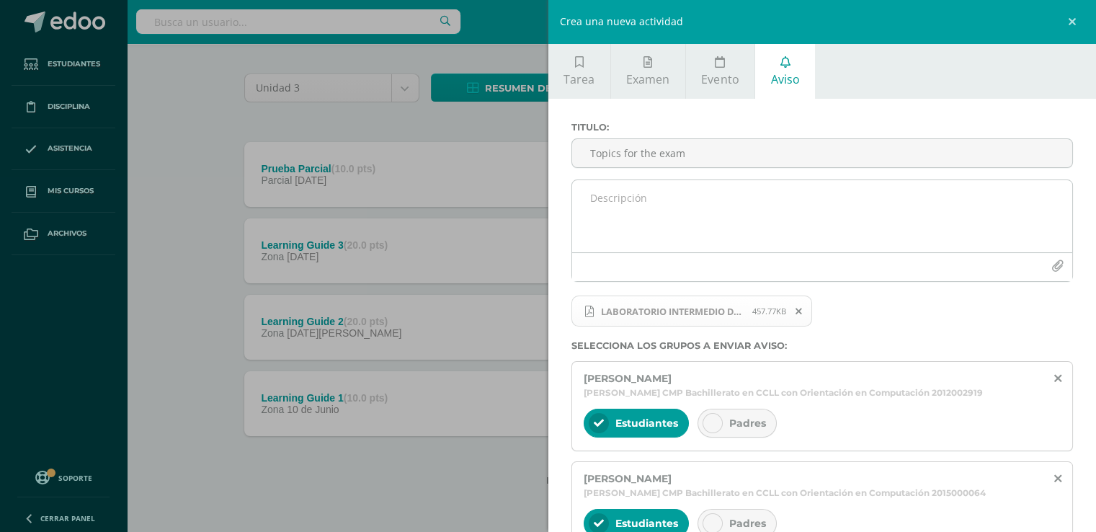
click at [634, 201] on textarea at bounding box center [822, 216] width 501 height 72
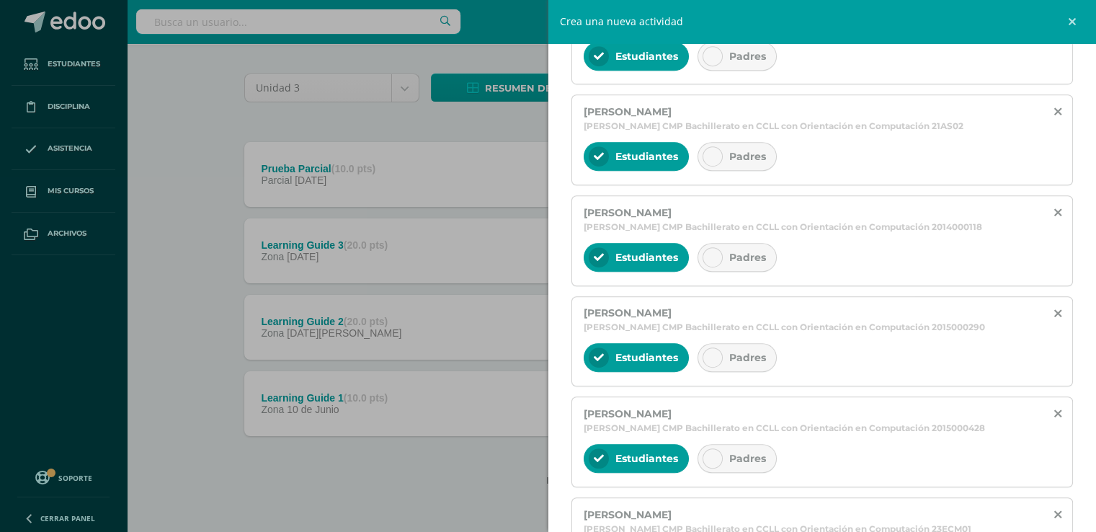
scroll to position [1055, 0]
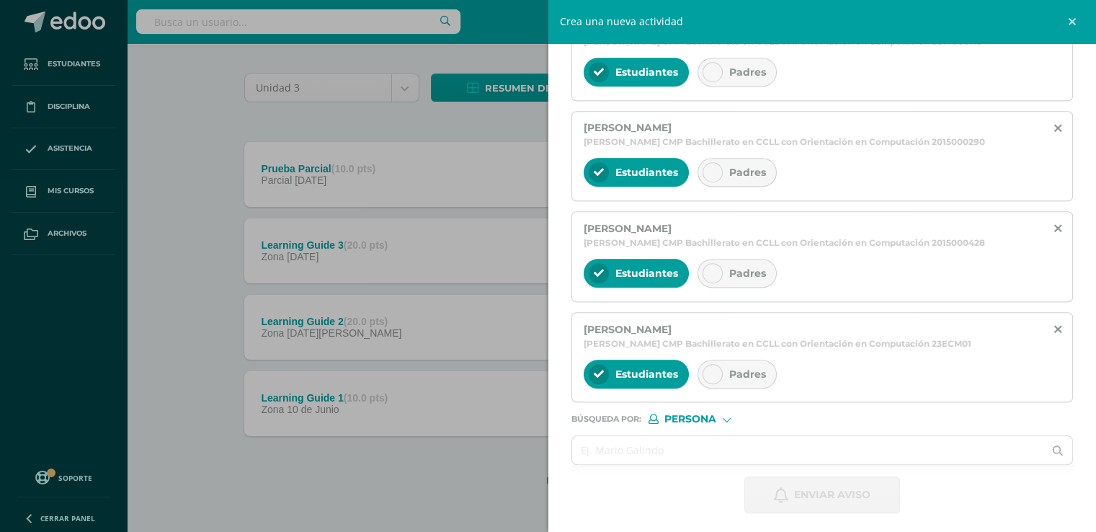
click at [727, 414] on div "Persona" at bounding box center [702, 419] width 108 height 10
click at [722, 430] on span "Estructura" at bounding box center [719, 433] width 71 height 8
click at [697, 417] on span "Estructura" at bounding box center [701, 419] width 71 height 8
click at [707, 448] on span "Persona" at bounding box center [708, 452] width 52 height 8
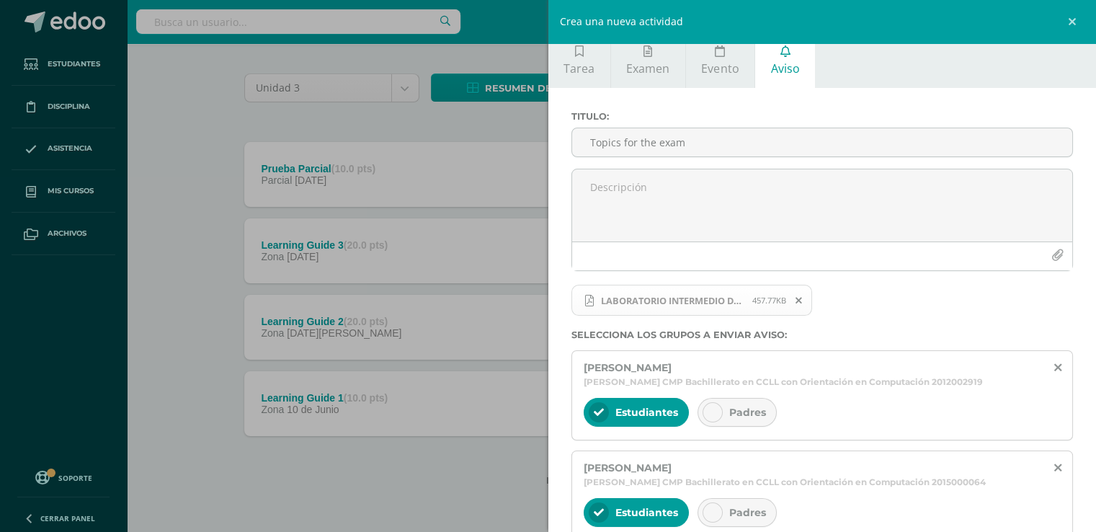
scroll to position [0, 0]
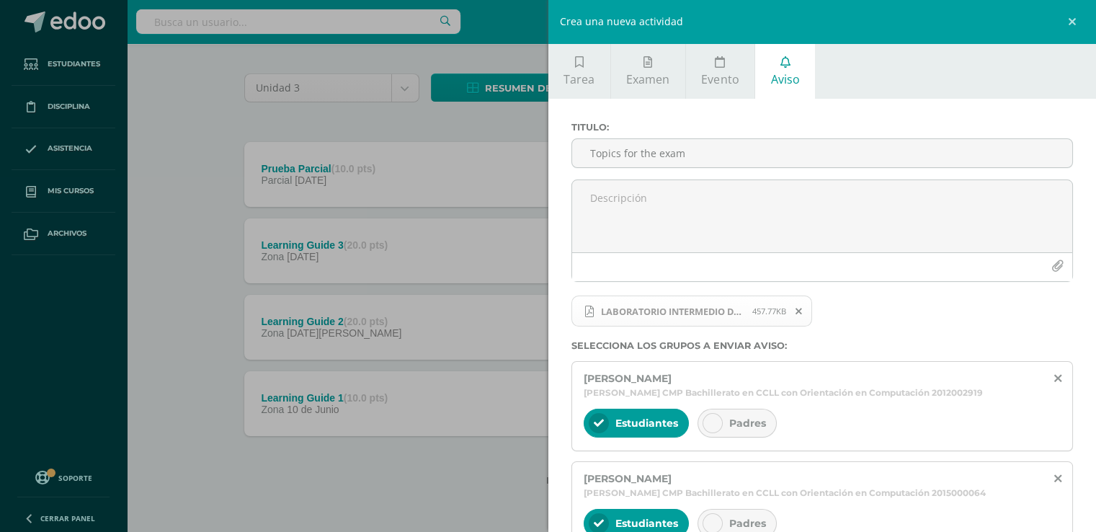
click at [764, 79] on link "Aviso" at bounding box center [785, 70] width 60 height 55
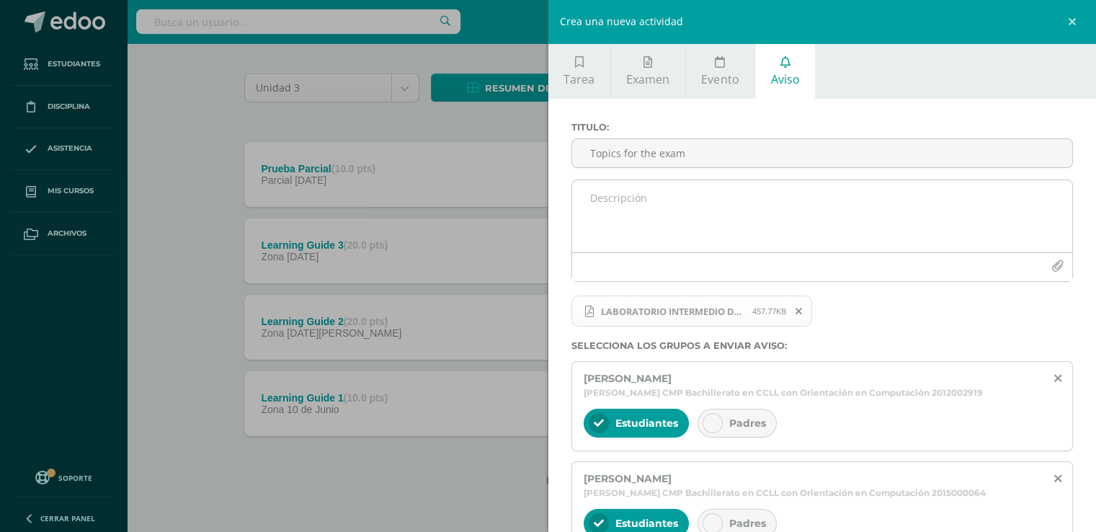
click at [718, 212] on textarea at bounding box center [822, 216] width 501 height 72
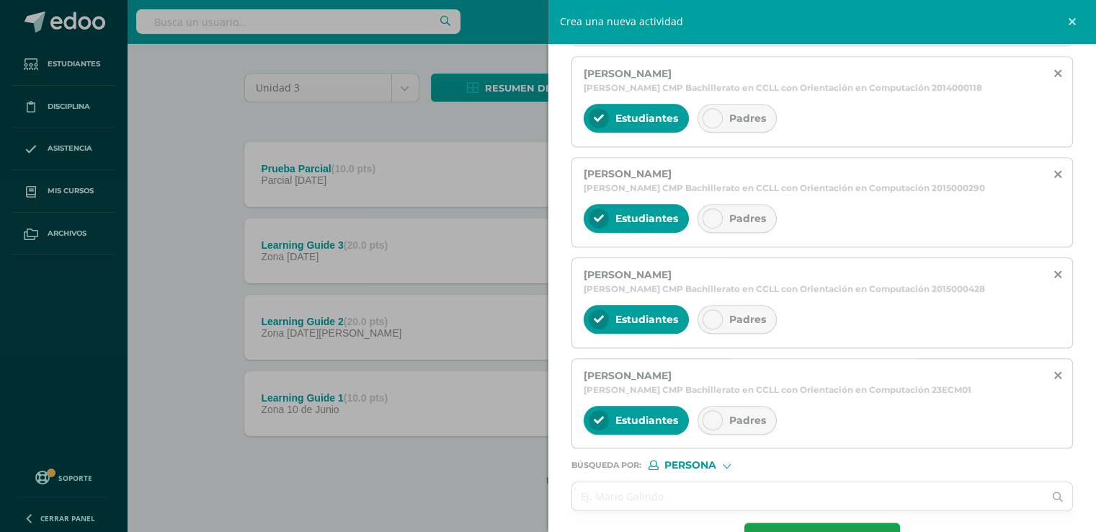
scroll to position [1055, 0]
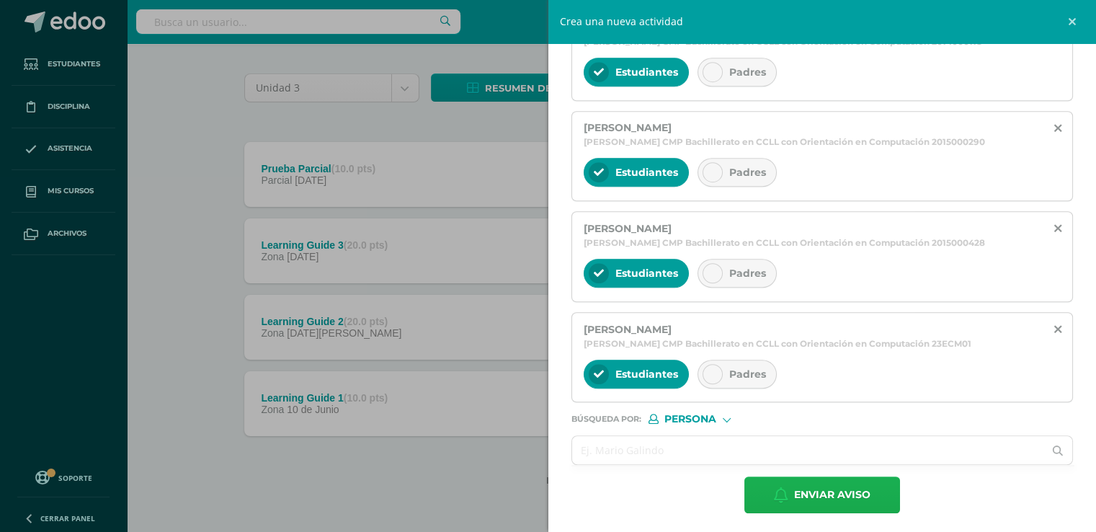
type textarea "Here are the topics you should study."
click at [808, 488] on span "Enviar aviso" at bounding box center [832, 494] width 76 height 35
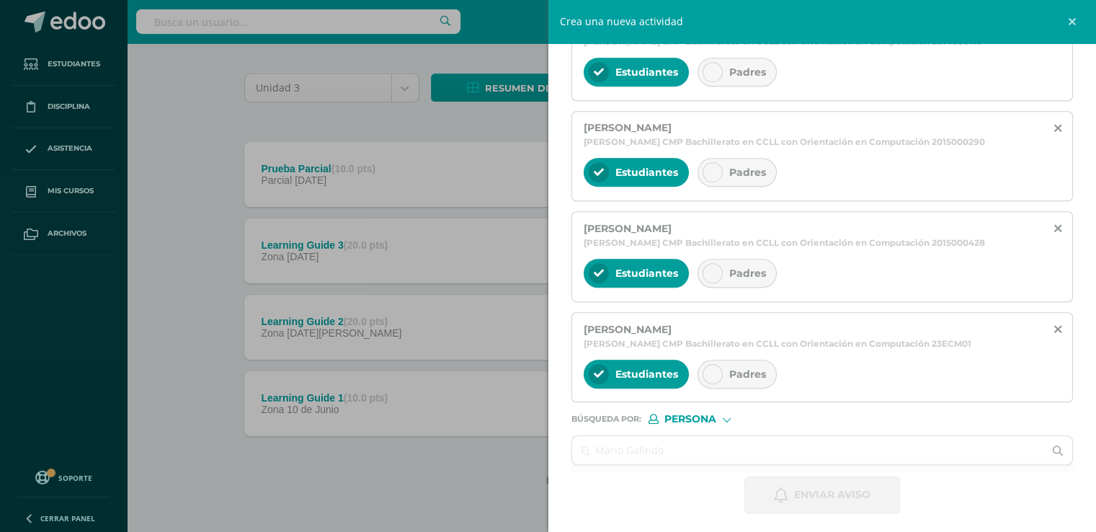
scroll to position [0, 0]
